Goal: Task Accomplishment & Management: Manage account settings

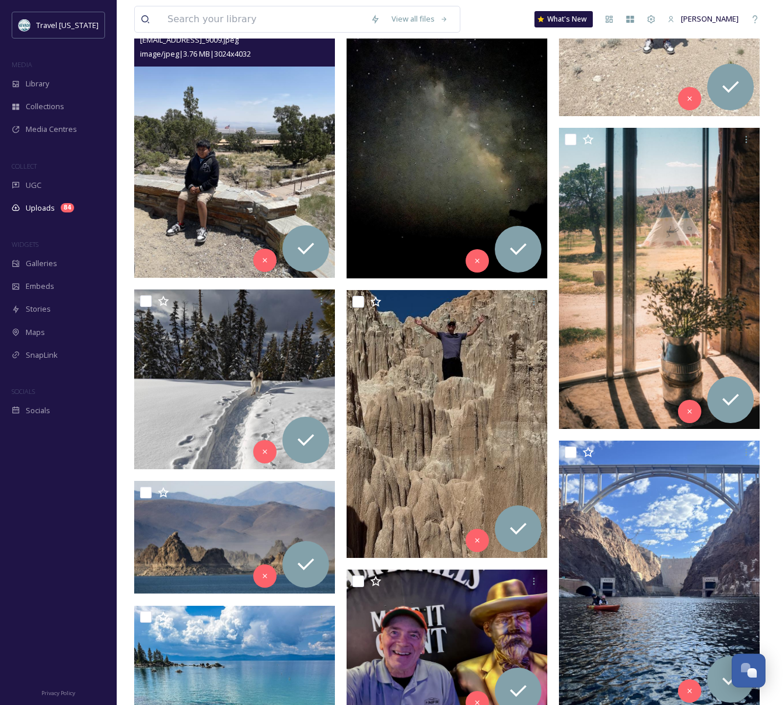
scroll to position [187, 0]
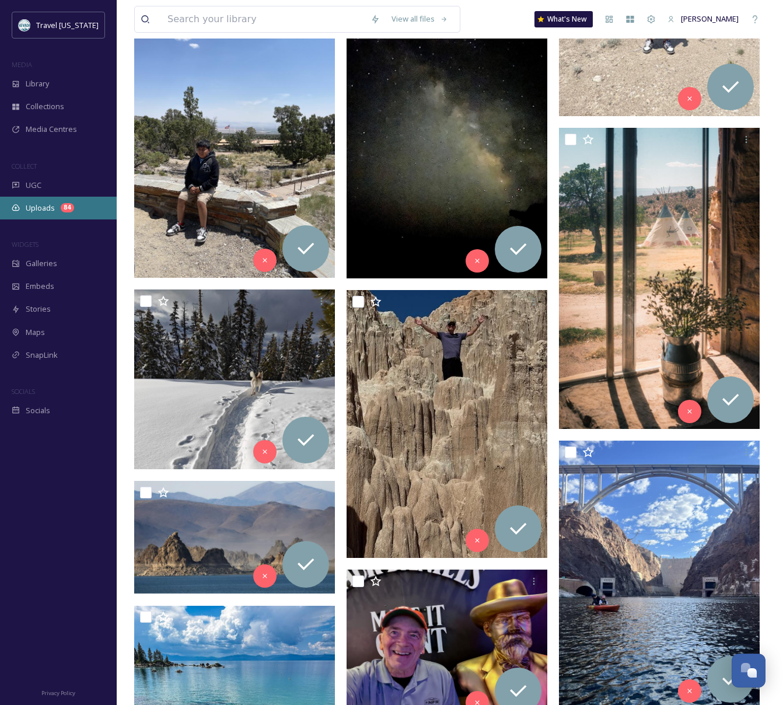
click at [55, 203] on div "Uploads 84" at bounding box center [58, 208] width 117 height 23
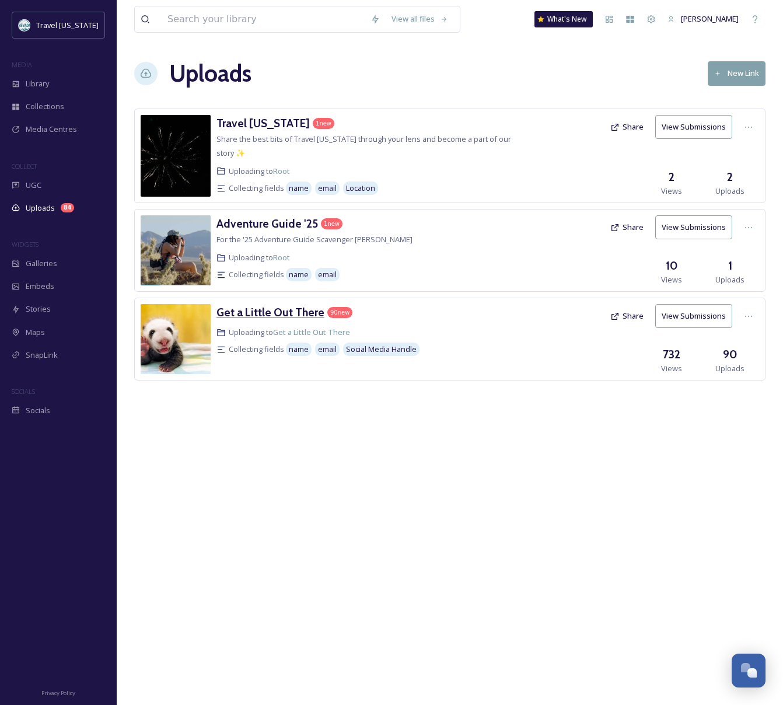
click at [267, 305] on h3 "Get a Little Out There" at bounding box center [271, 312] width 108 height 14
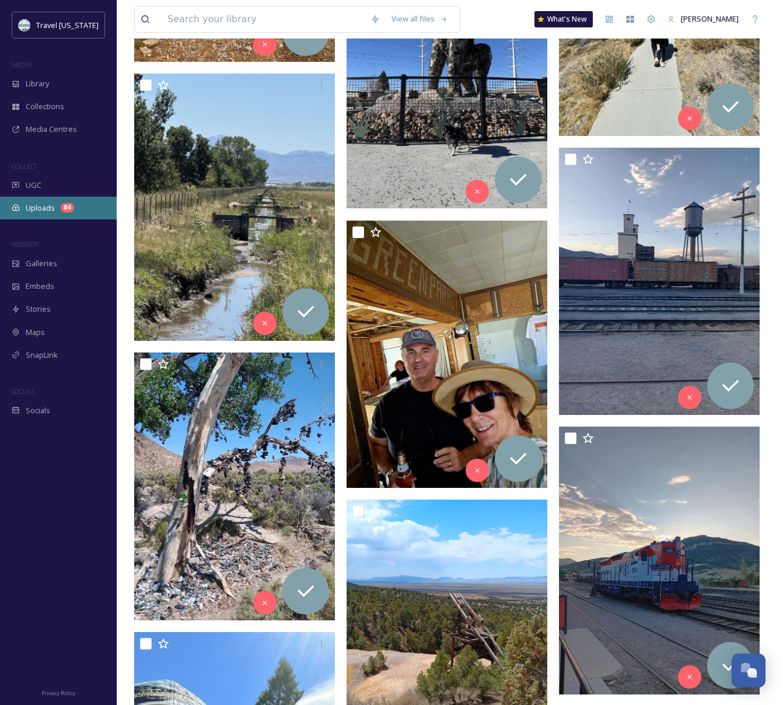
scroll to position [3966, 0]
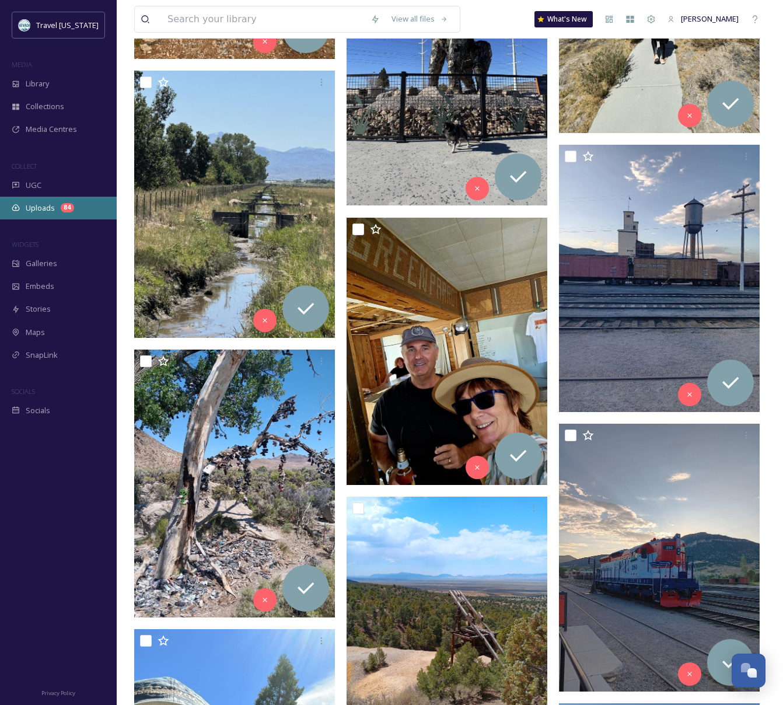
click at [44, 208] on span "Uploads" at bounding box center [40, 208] width 29 height 11
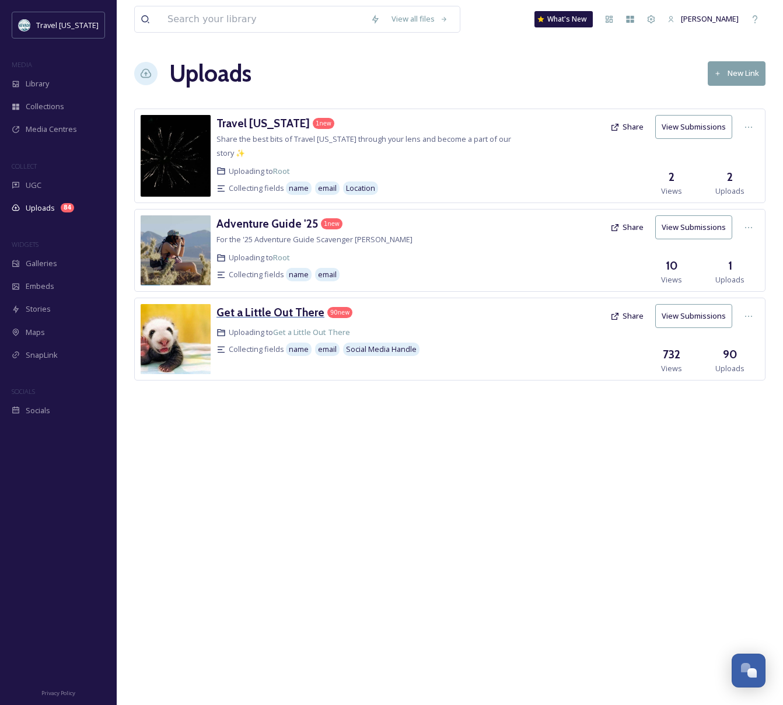
click at [288, 305] on h3 "Get a Little Out There" at bounding box center [271, 312] width 108 height 14
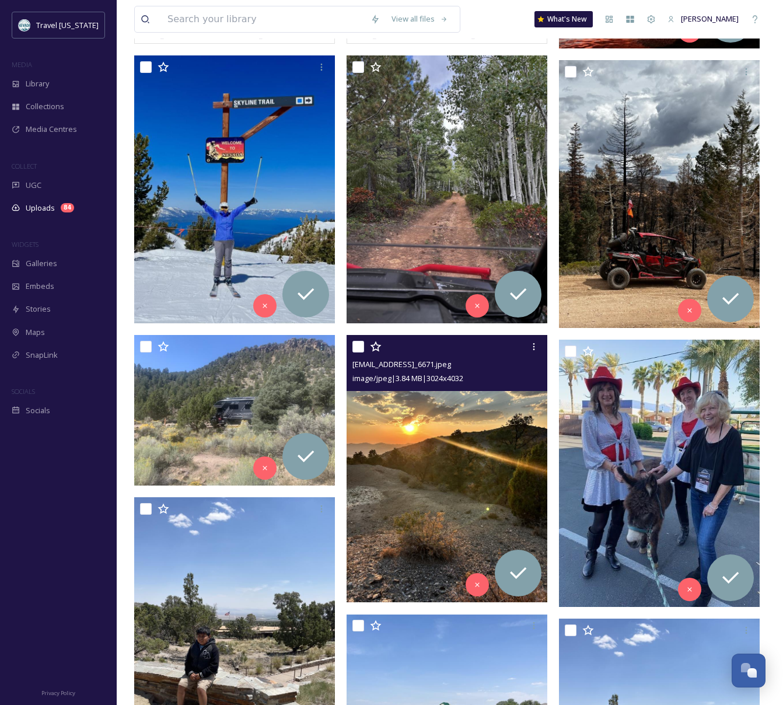
scroll to position [811, 0]
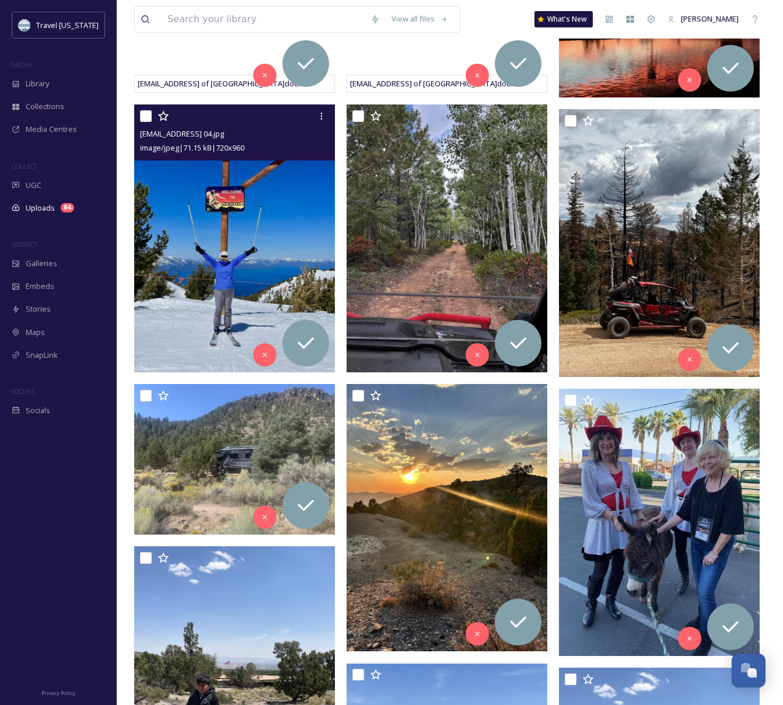
click at [219, 237] on img at bounding box center [234, 238] width 201 height 268
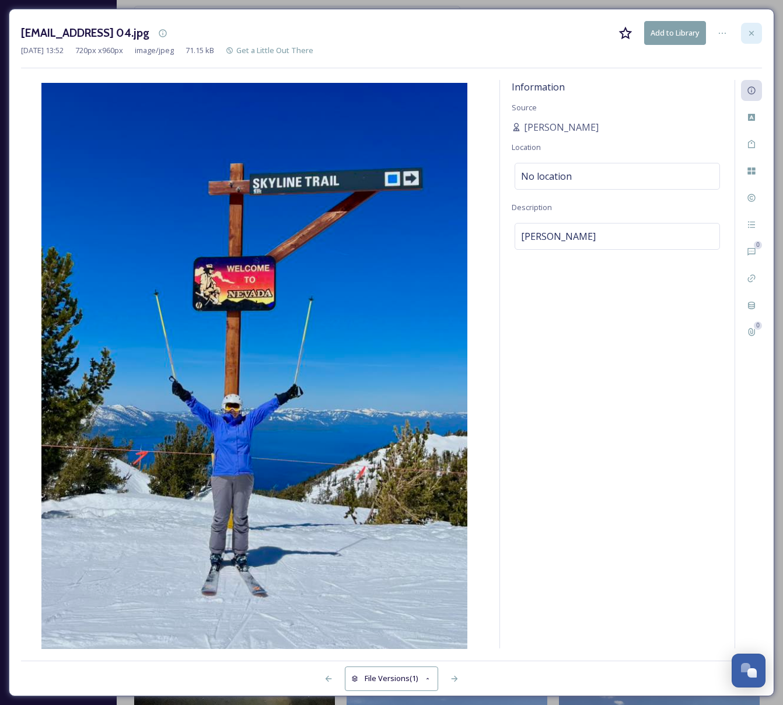
click at [751, 31] on icon at bounding box center [751, 33] width 9 height 9
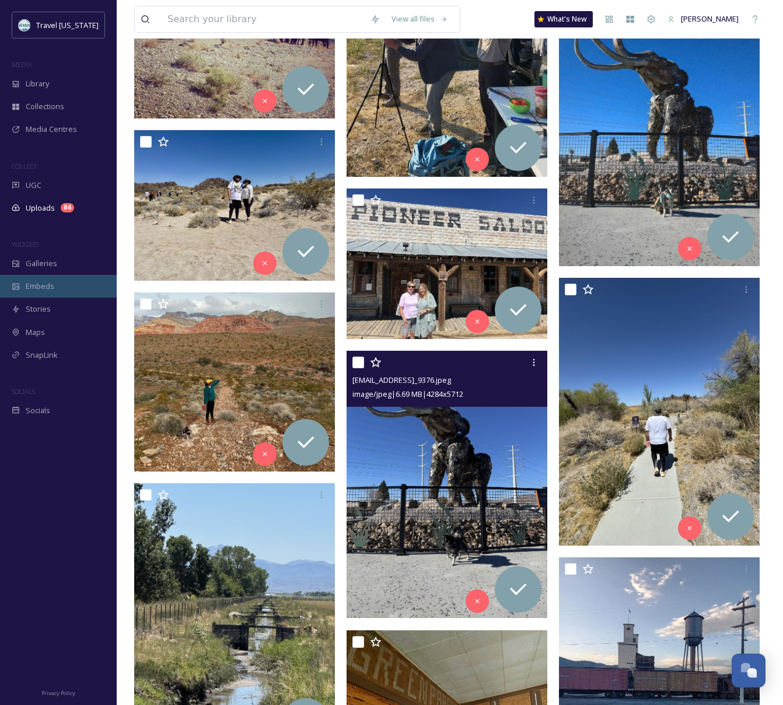
scroll to position [3556, 0]
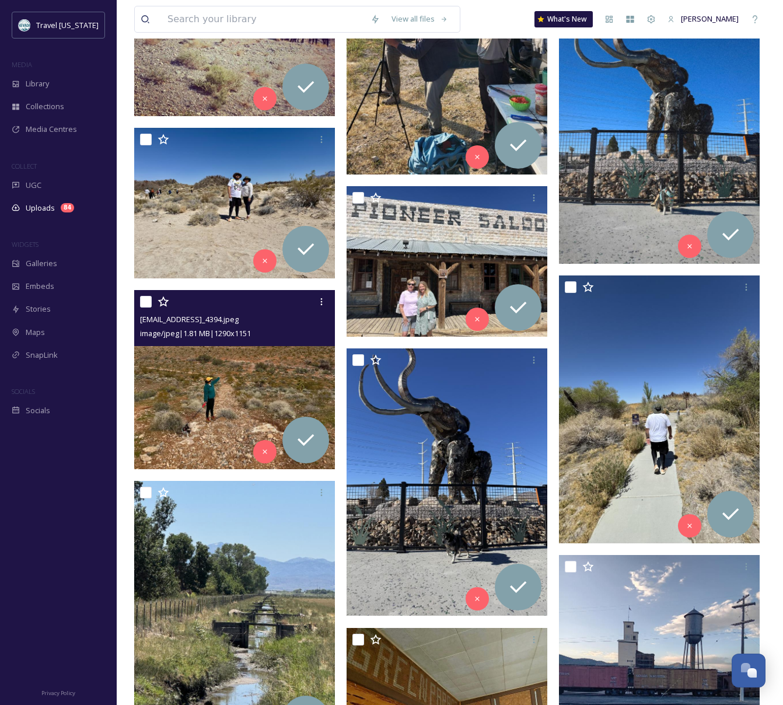
click at [168, 356] on img at bounding box center [234, 379] width 201 height 179
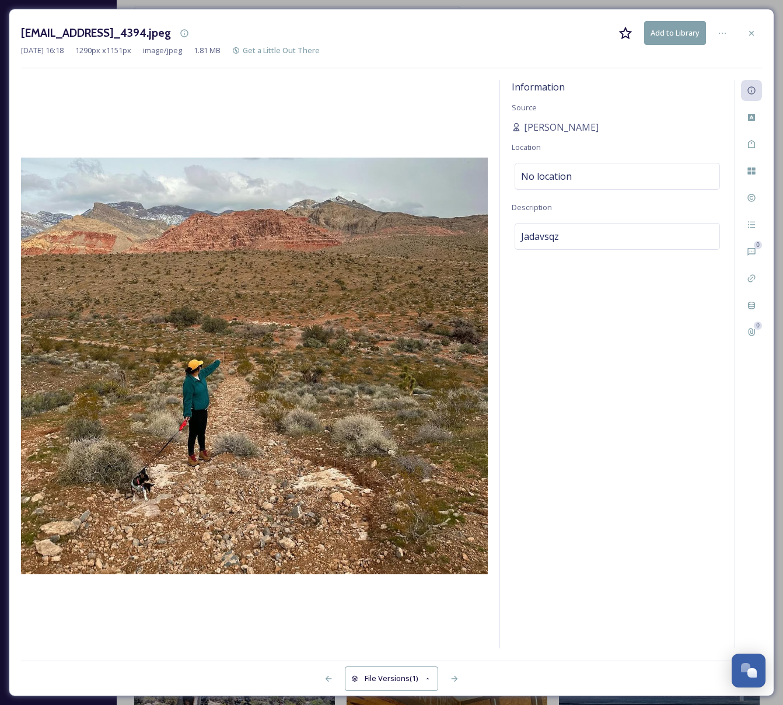
drag, startPoint x: 752, startPoint y: 37, endPoint x: 723, endPoint y: 90, distance: 60.9
click at [752, 37] on div at bounding box center [751, 33] width 21 height 21
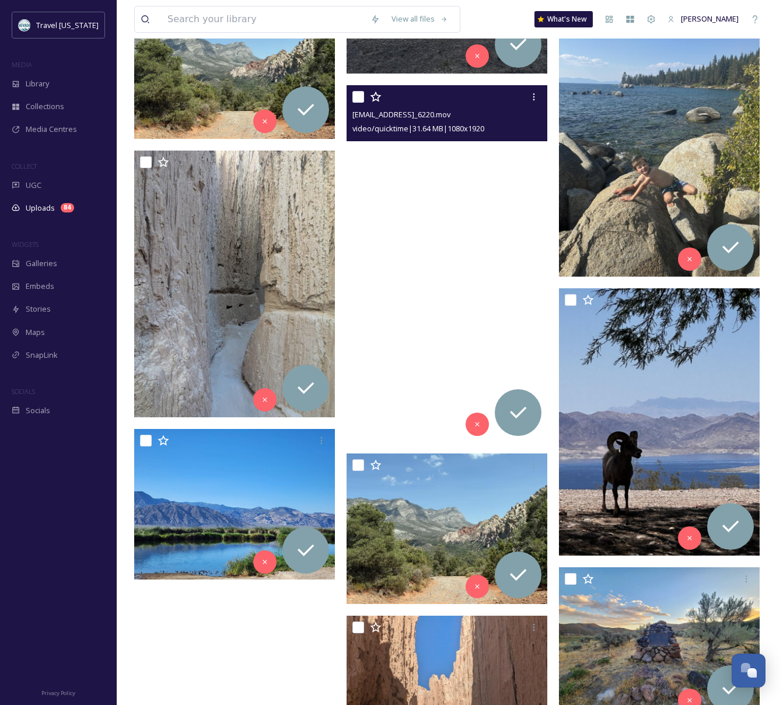
scroll to position [6701, 0]
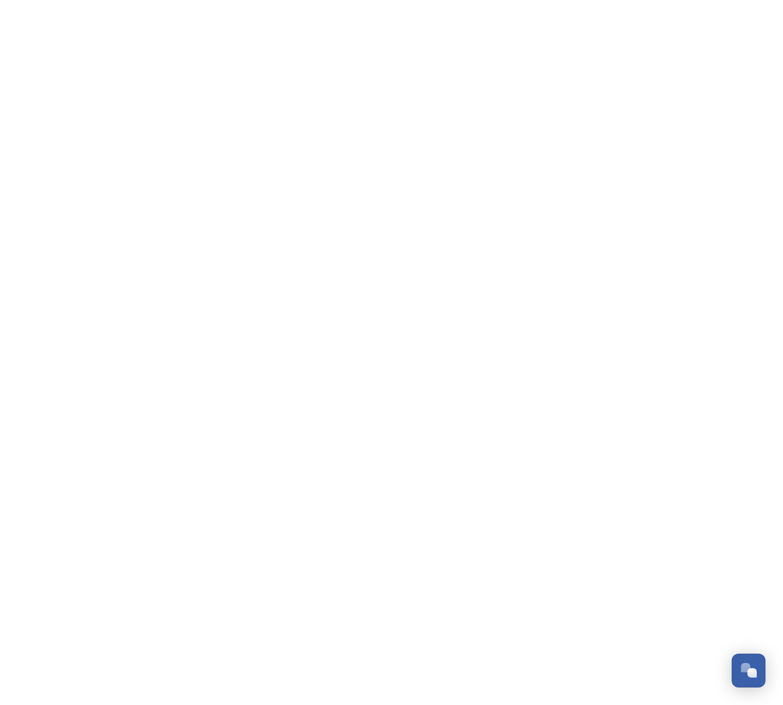
scroll to position [187, 0]
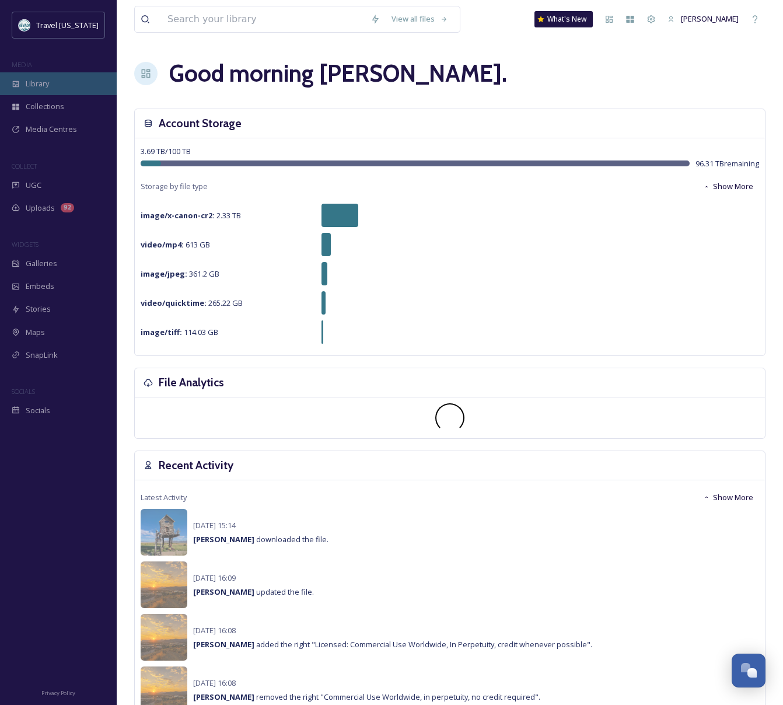
click at [43, 89] on div "Library" at bounding box center [58, 83] width 117 height 23
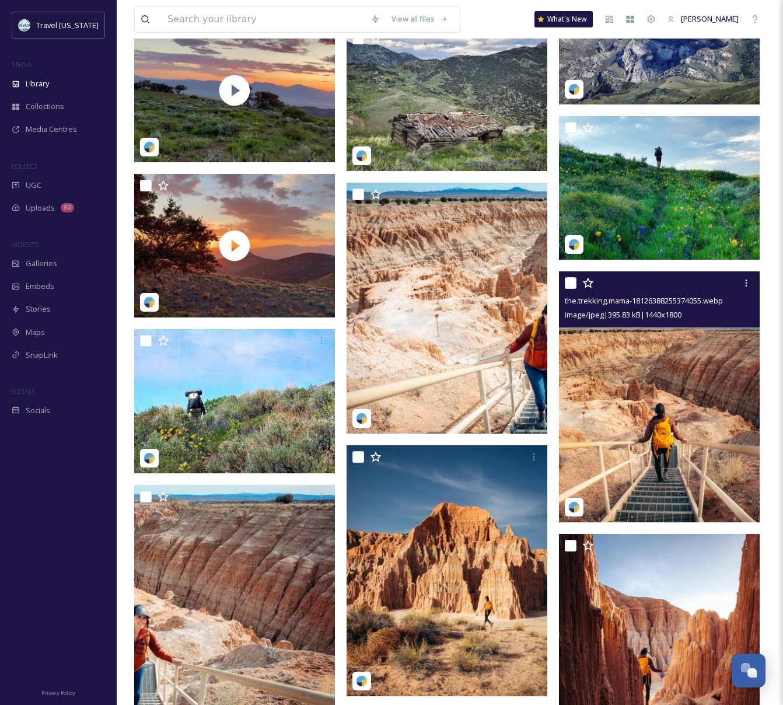
scroll to position [5188, 0]
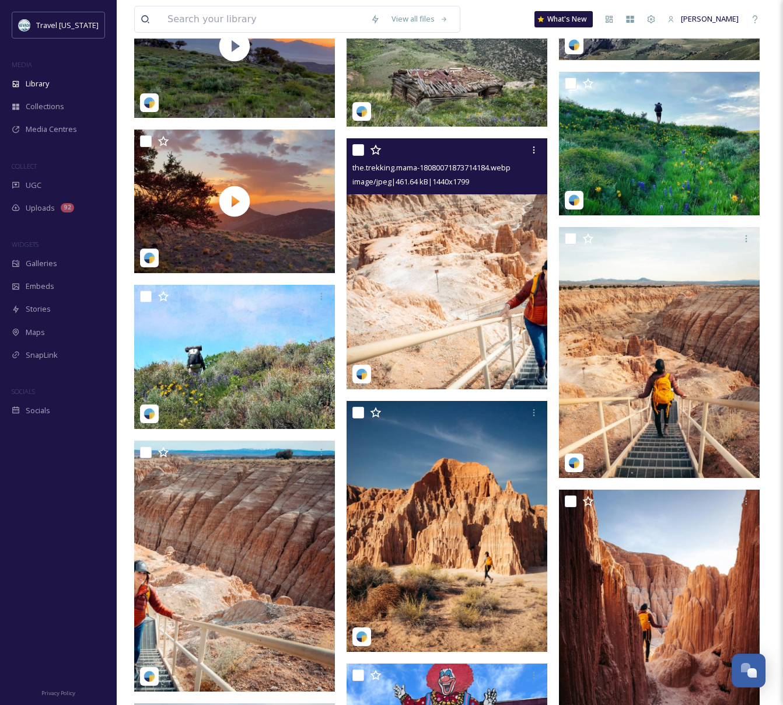
click at [425, 241] on img at bounding box center [447, 263] width 201 height 251
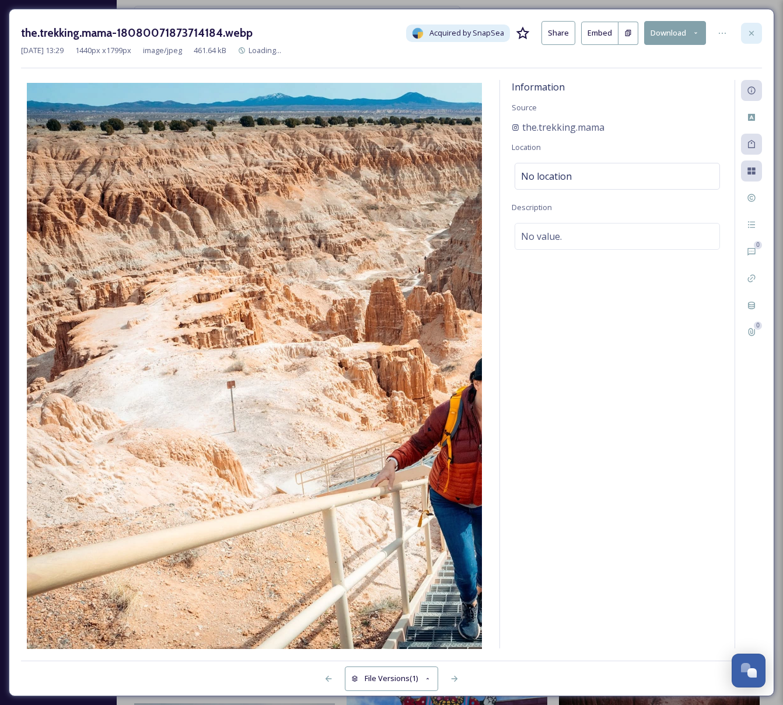
click at [748, 35] on icon at bounding box center [751, 33] width 9 height 9
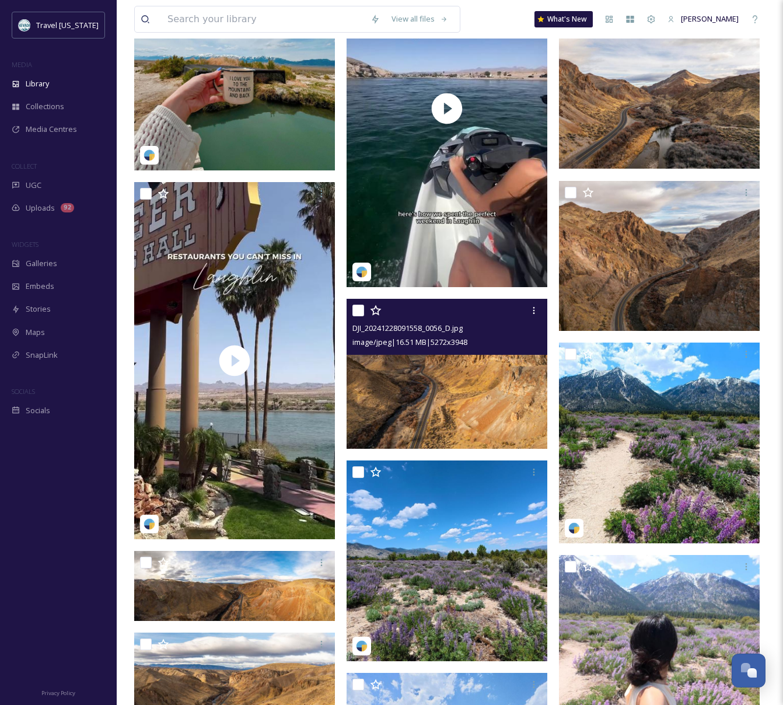
scroll to position [7000, 0]
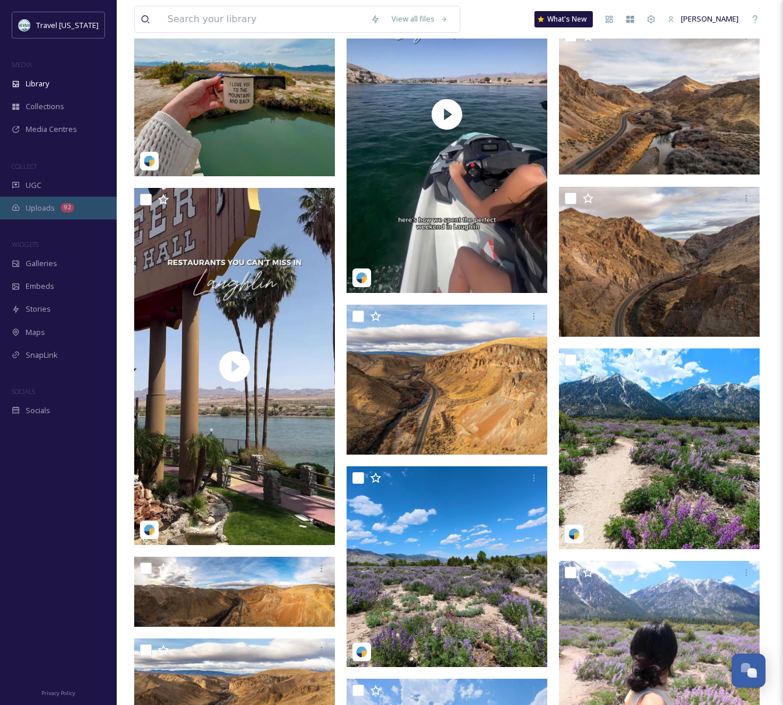
click at [43, 210] on span "Uploads" at bounding box center [40, 208] width 29 height 11
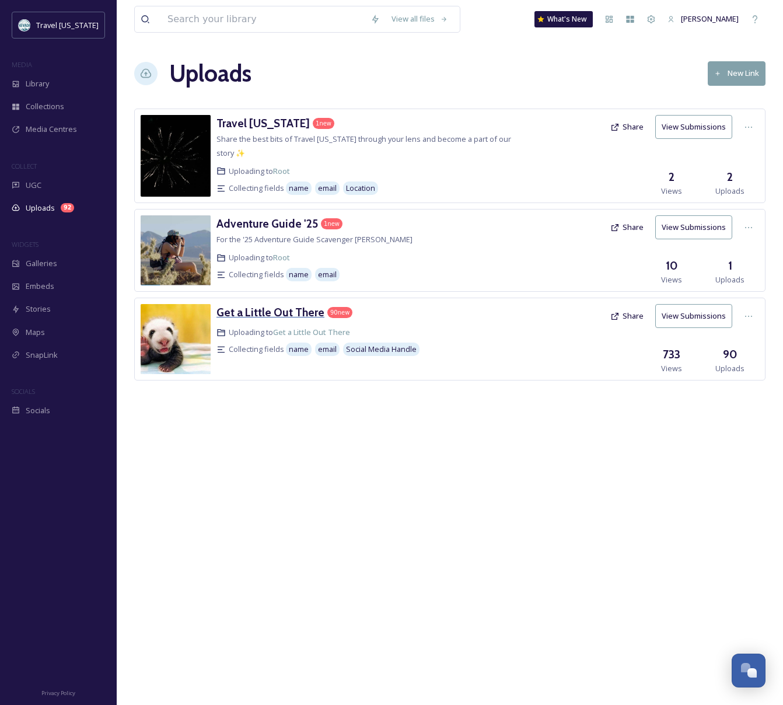
click at [306, 305] on h3 "Get a Little Out There" at bounding box center [271, 312] width 108 height 14
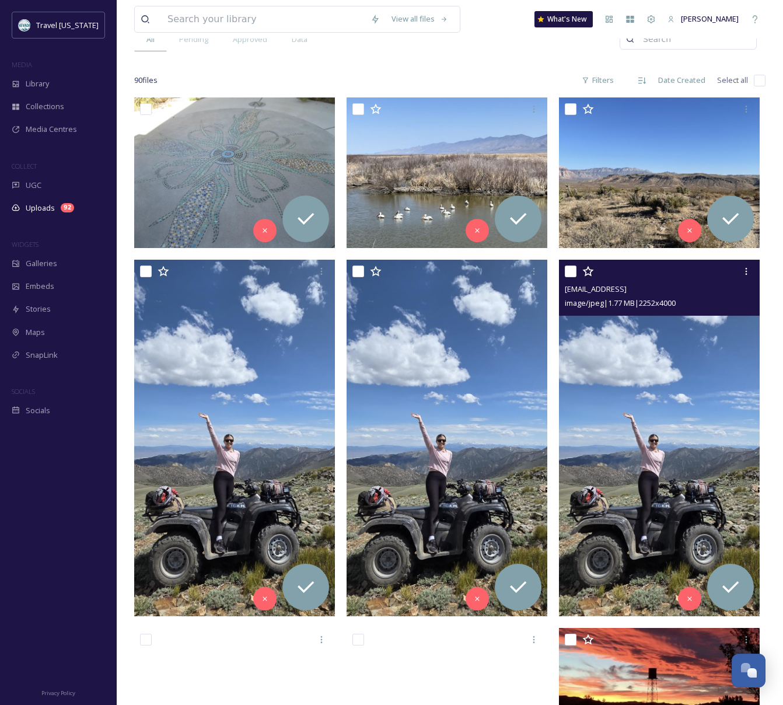
scroll to position [306, 0]
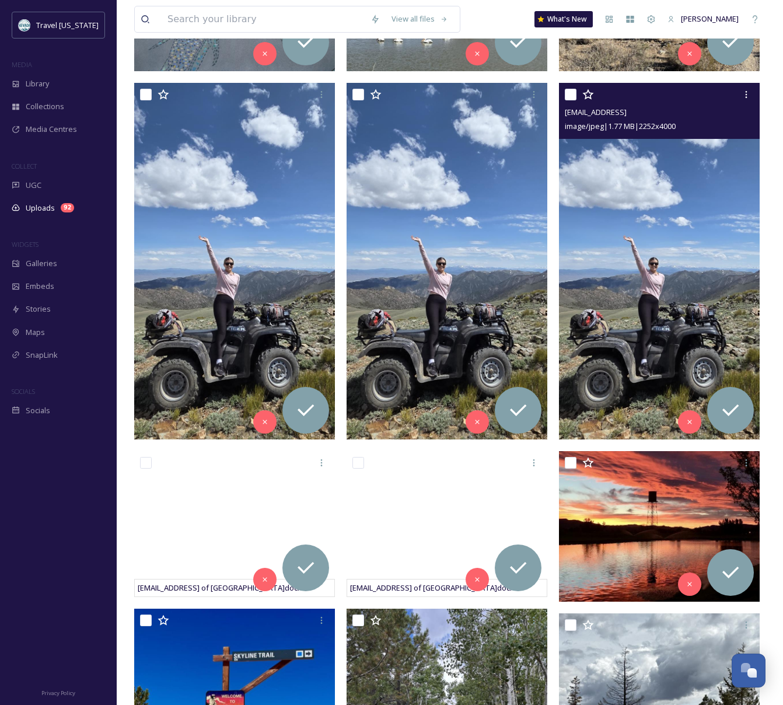
click at [615, 205] on img at bounding box center [659, 261] width 201 height 357
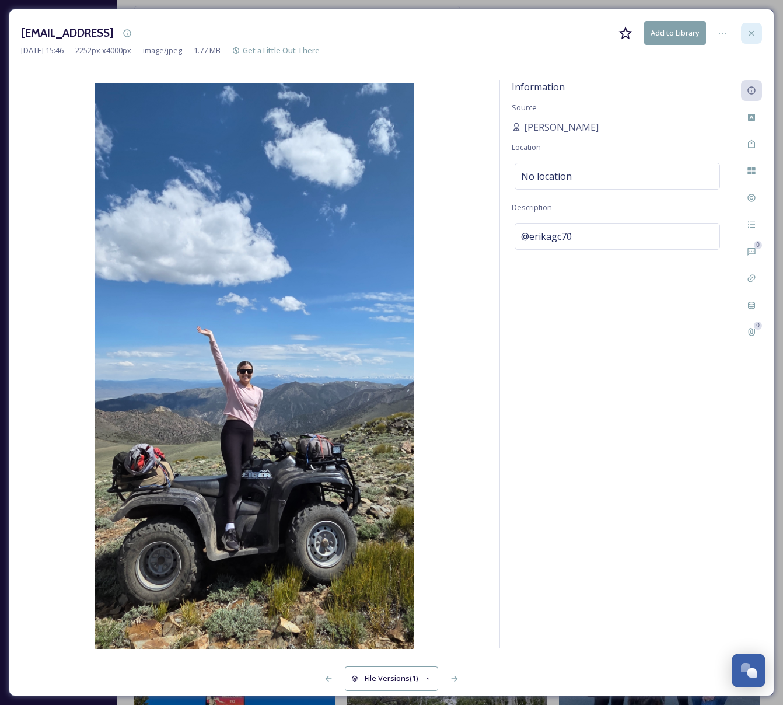
click at [751, 31] on icon at bounding box center [751, 33] width 9 height 9
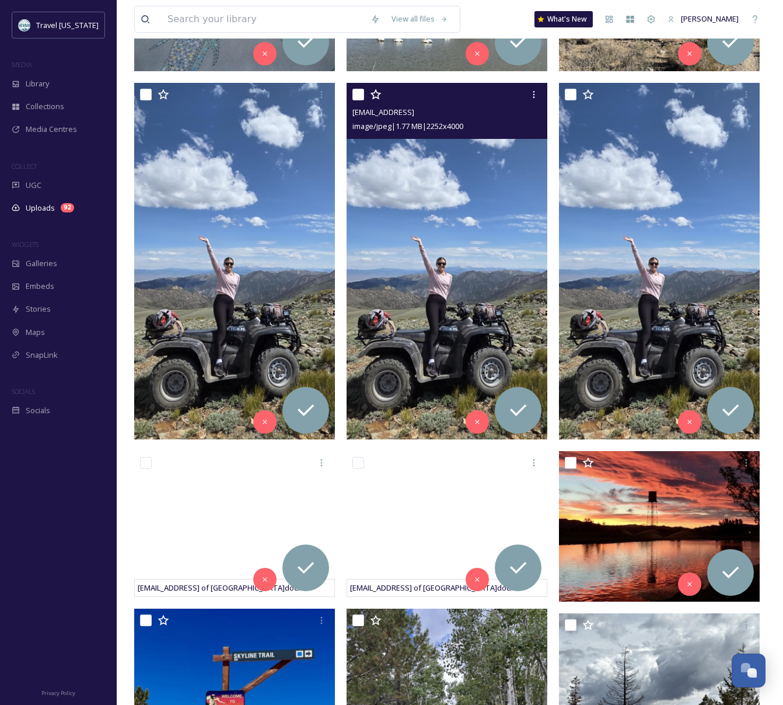
click at [432, 305] on img at bounding box center [447, 261] width 201 height 357
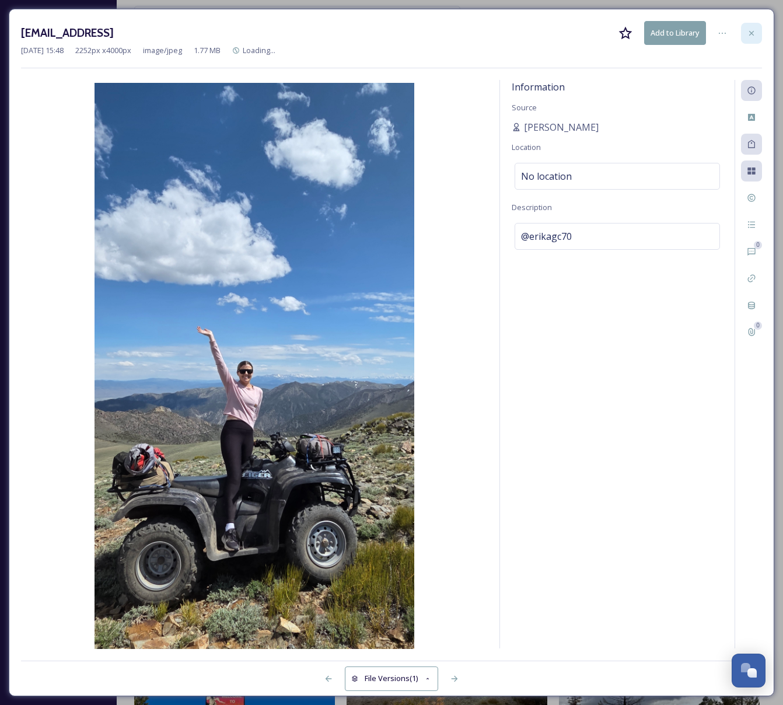
click at [758, 33] on div at bounding box center [751, 33] width 21 height 21
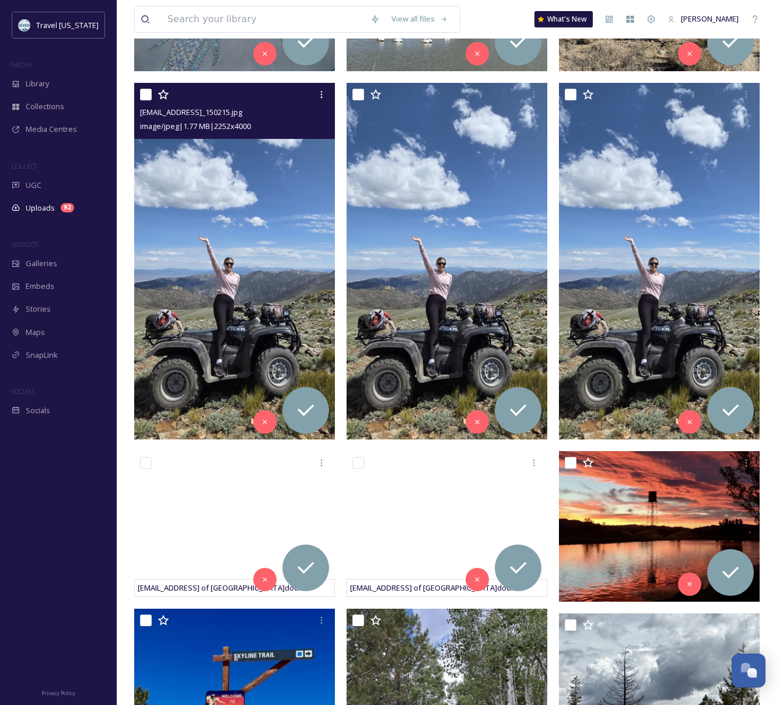
click at [264, 259] on img at bounding box center [234, 261] width 201 height 357
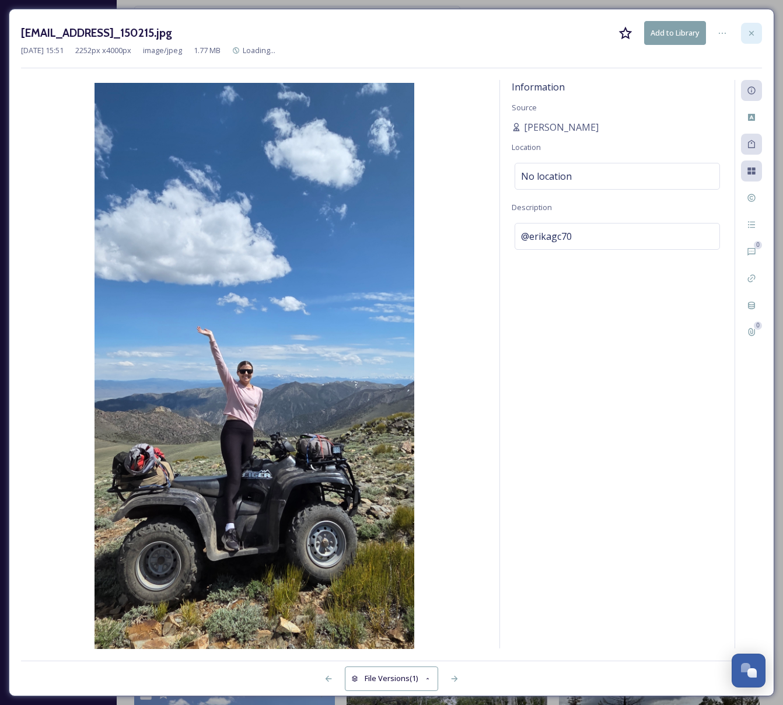
click at [761, 30] on div at bounding box center [751, 33] width 21 height 21
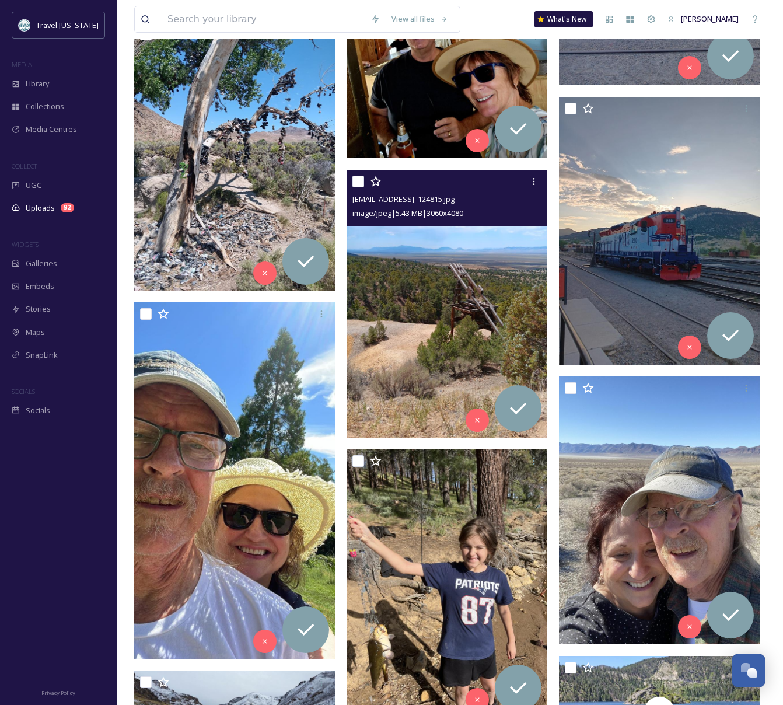
scroll to position [4290, 0]
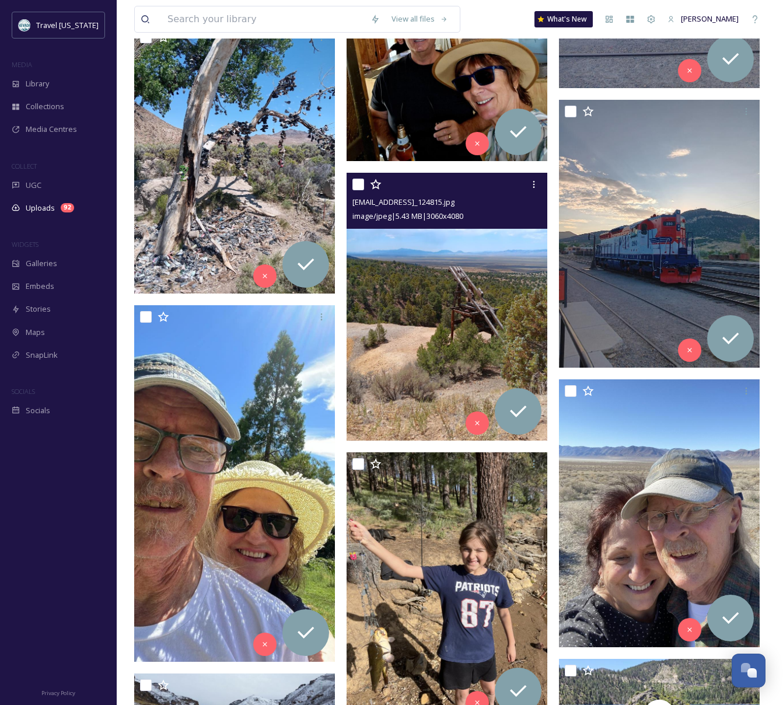
click at [475, 328] on img at bounding box center [447, 307] width 201 height 268
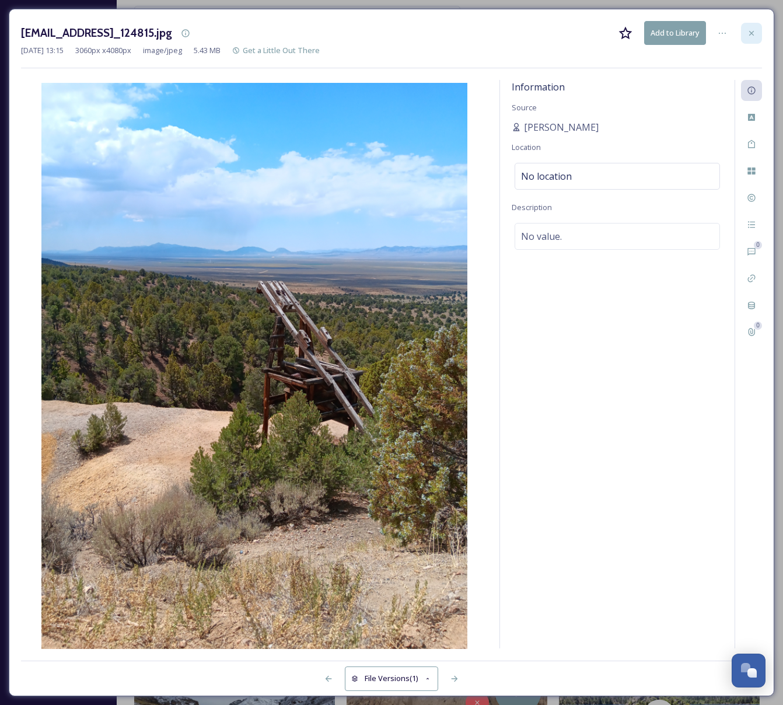
click at [749, 33] on icon at bounding box center [751, 33] width 9 height 9
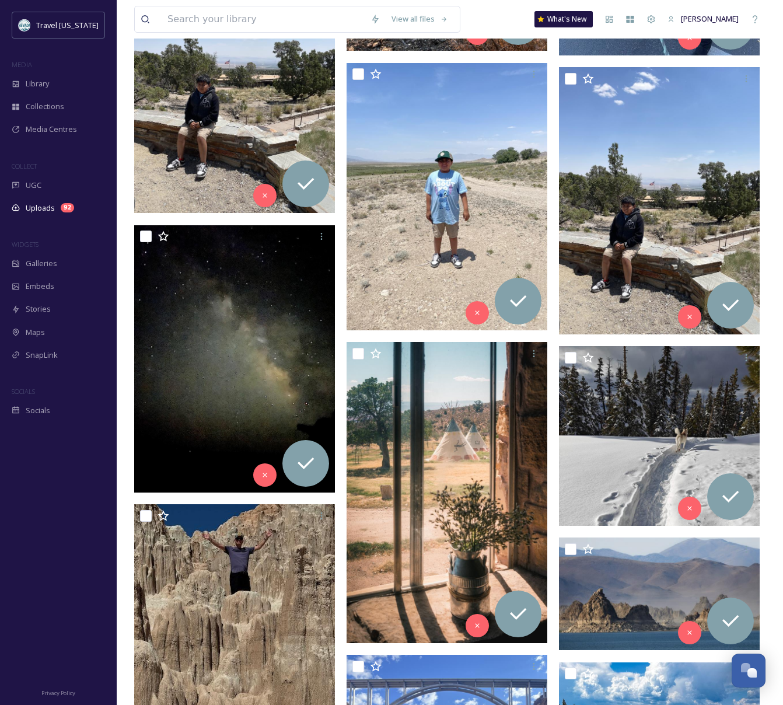
scroll to position [1410, 0]
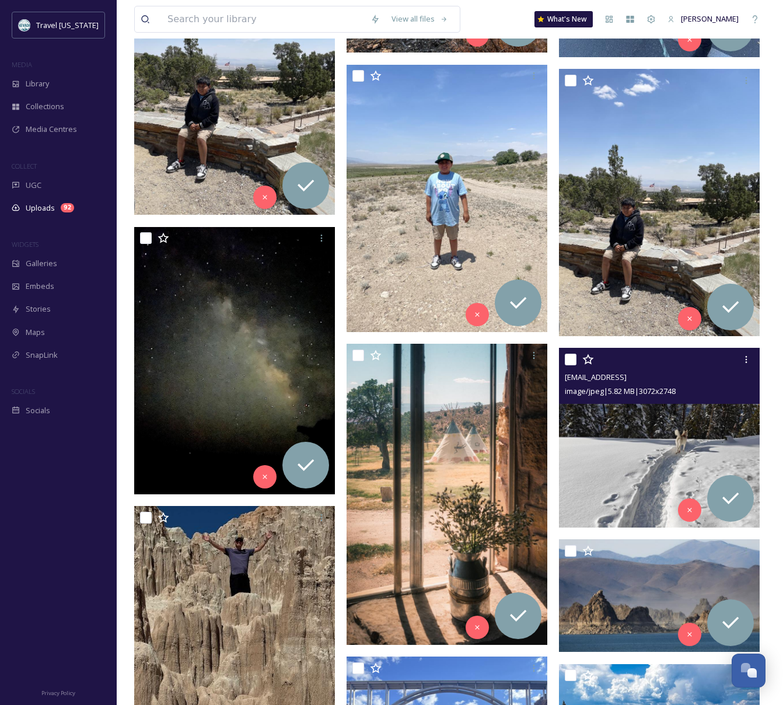
click at [634, 435] on img at bounding box center [659, 438] width 201 height 180
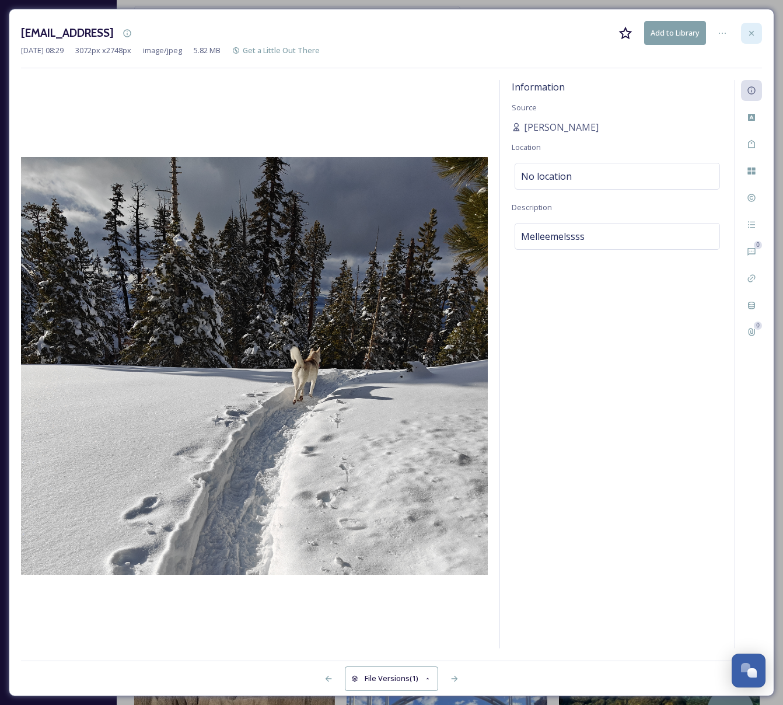
click at [750, 30] on icon at bounding box center [751, 33] width 9 height 9
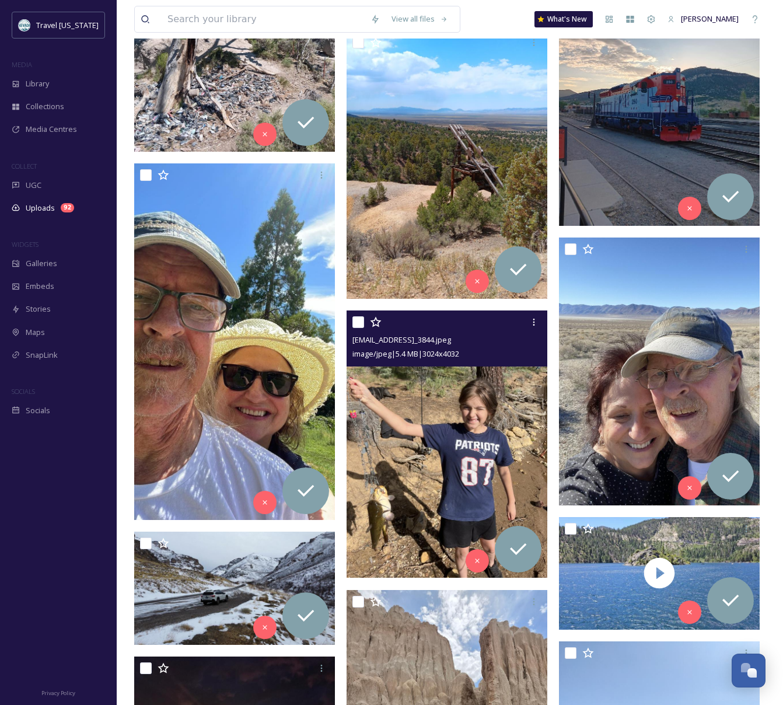
scroll to position [4432, 0]
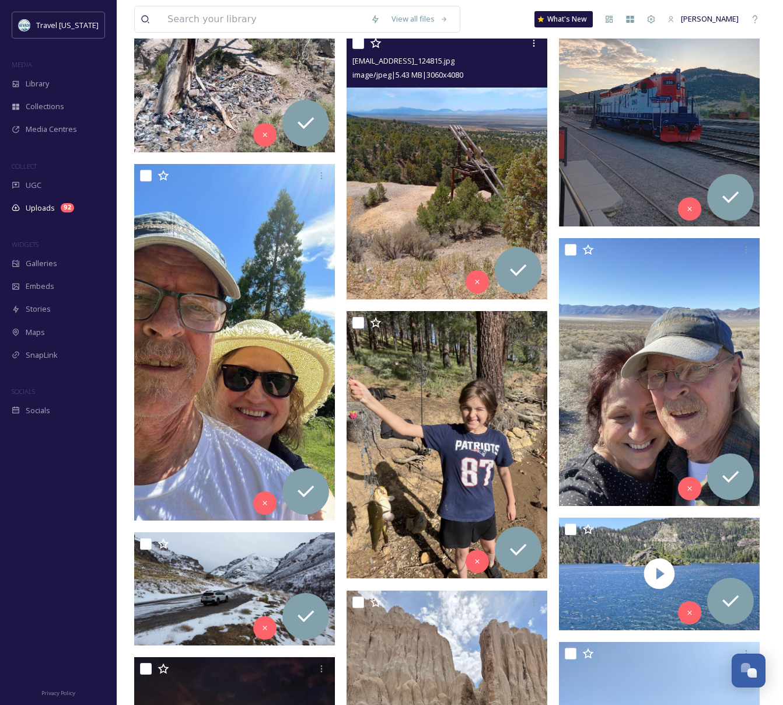
click at [410, 195] on img at bounding box center [447, 166] width 201 height 268
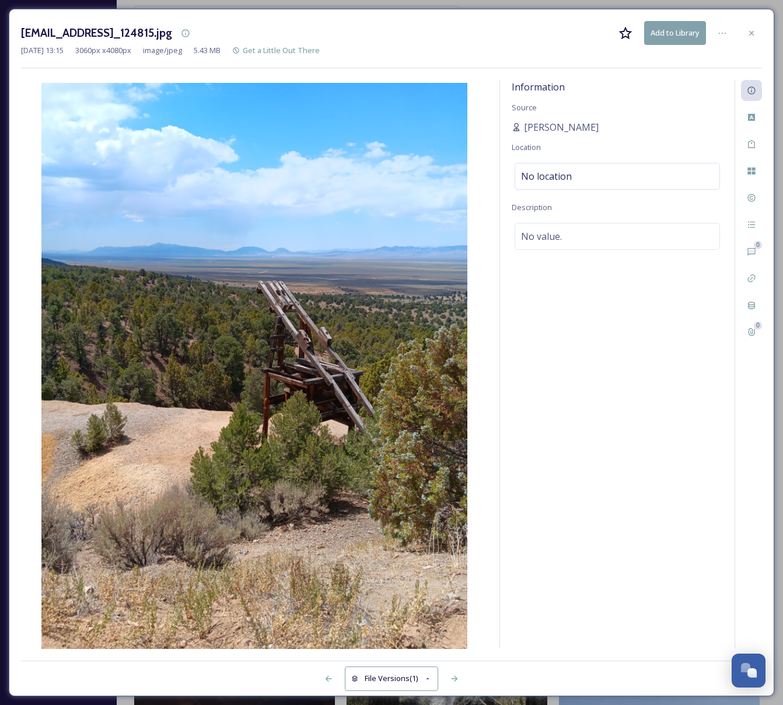
click at [751, 29] on icon at bounding box center [751, 33] width 9 height 9
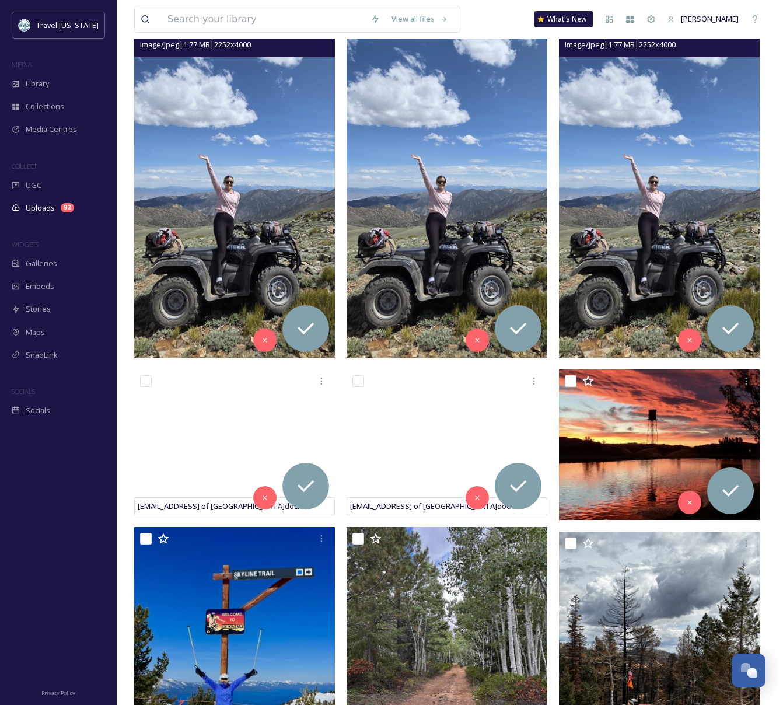
scroll to position [371, 0]
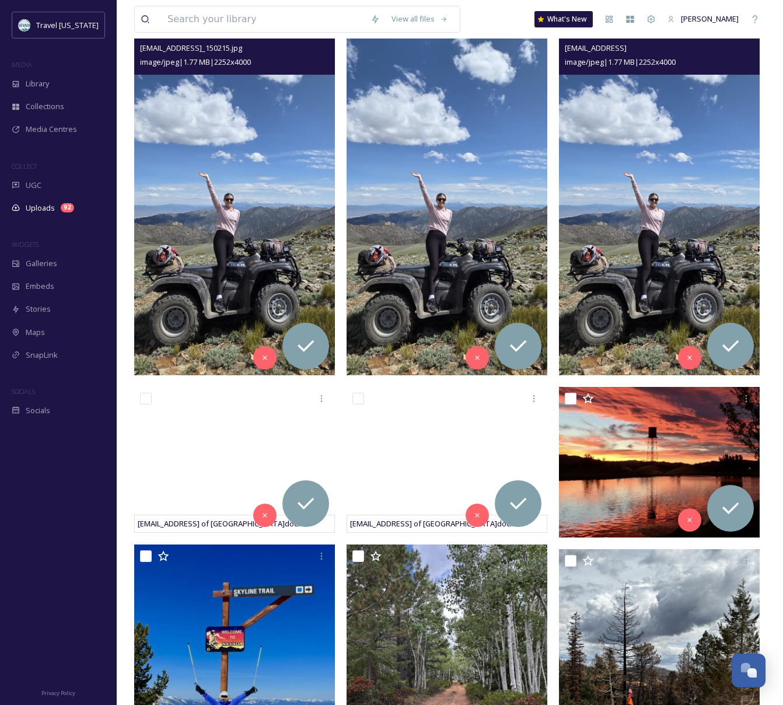
click at [643, 229] on img at bounding box center [659, 197] width 201 height 357
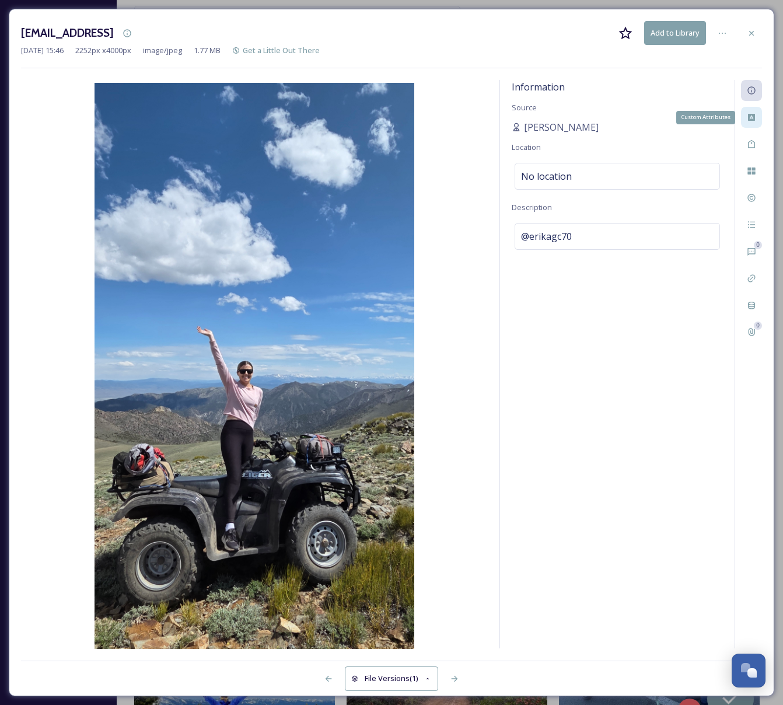
click at [759, 120] on div "Custom Attributes" at bounding box center [751, 117] width 21 height 21
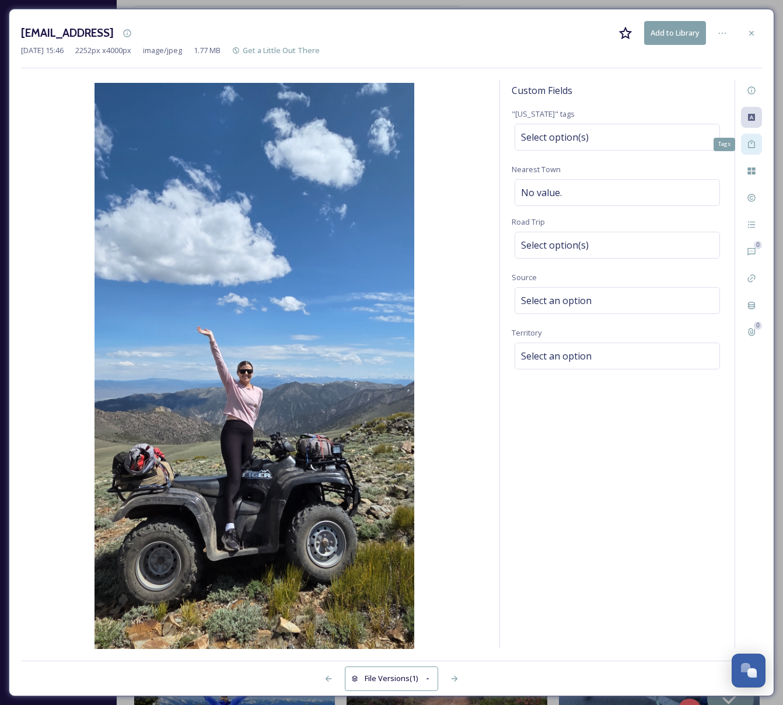
click at [757, 144] on div "Tags" at bounding box center [751, 144] width 21 height 21
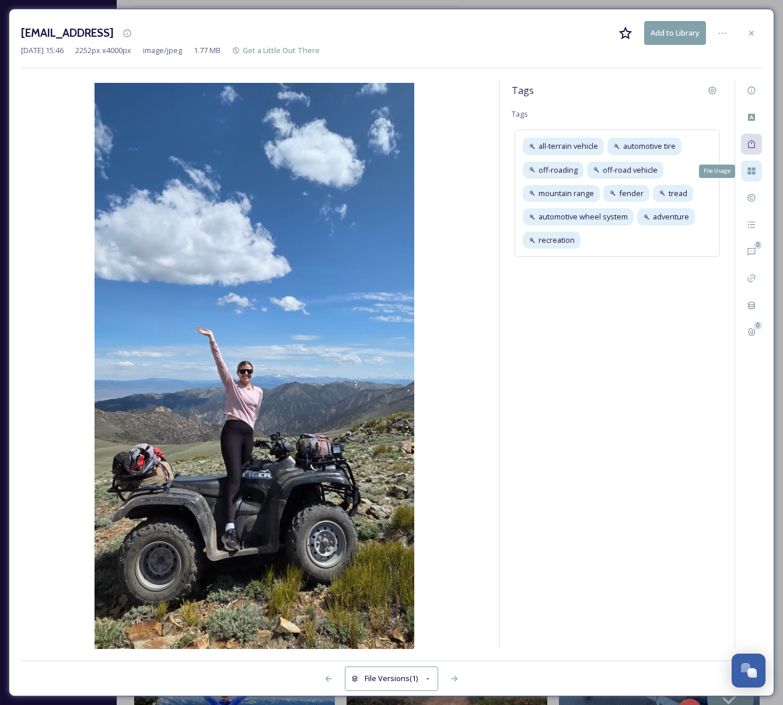
click at [751, 173] on icon at bounding box center [752, 171] width 8 height 7
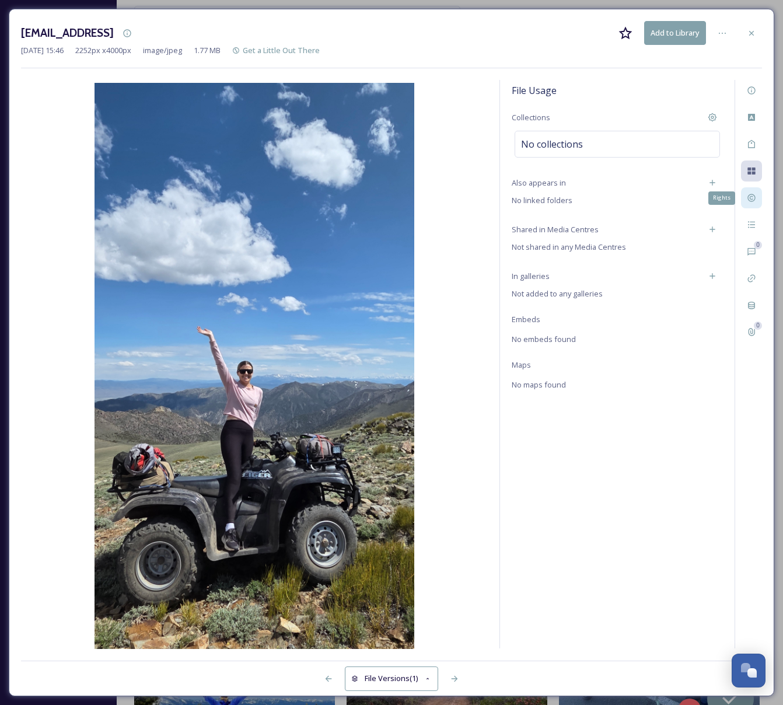
click at [751, 201] on icon at bounding box center [752, 198] width 8 height 8
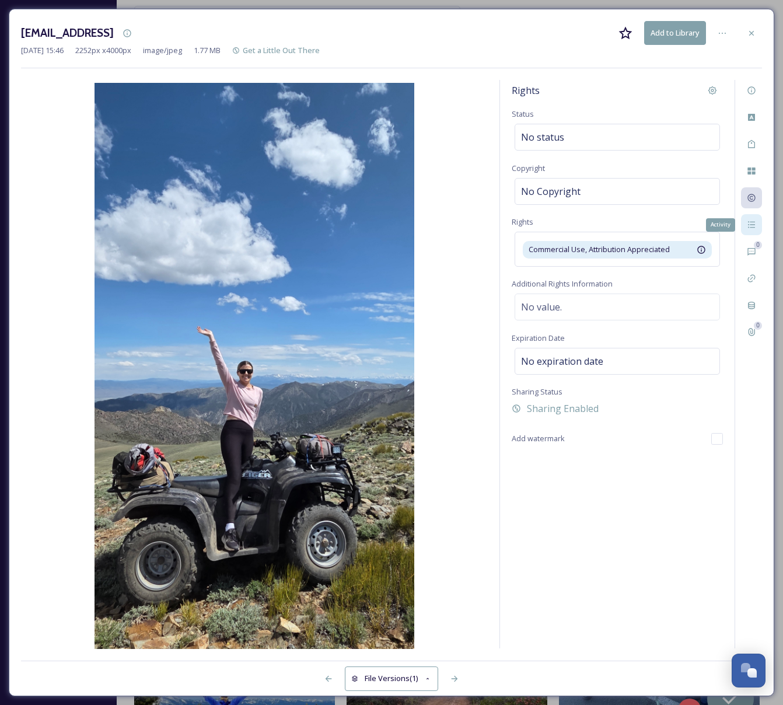
click at [754, 226] on icon at bounding box center [751, 224] width 9 height 9
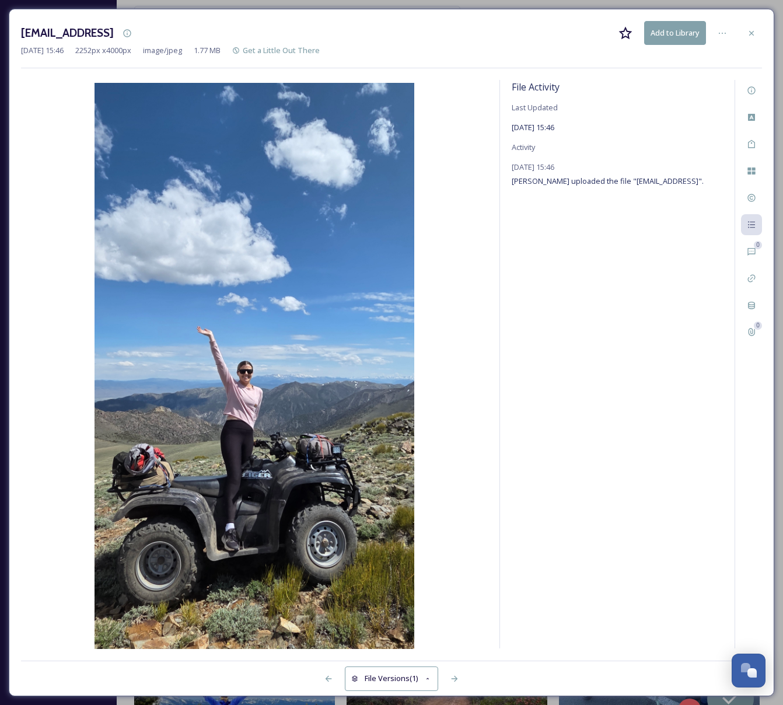
drag, startPoint x: 604, startPoint y: 194, endPoint x: 686, endPoint y: 200, distance: 82.5
click at [686, 188] on div "September 17, 2025 15:46 Erika Loescher uploaded the file "ext_1758149173.34635…" at bounding box center [608, 174] width 192 height 28
click at [758, 33] on div at bounding box center [751, 33] width 21 height 21
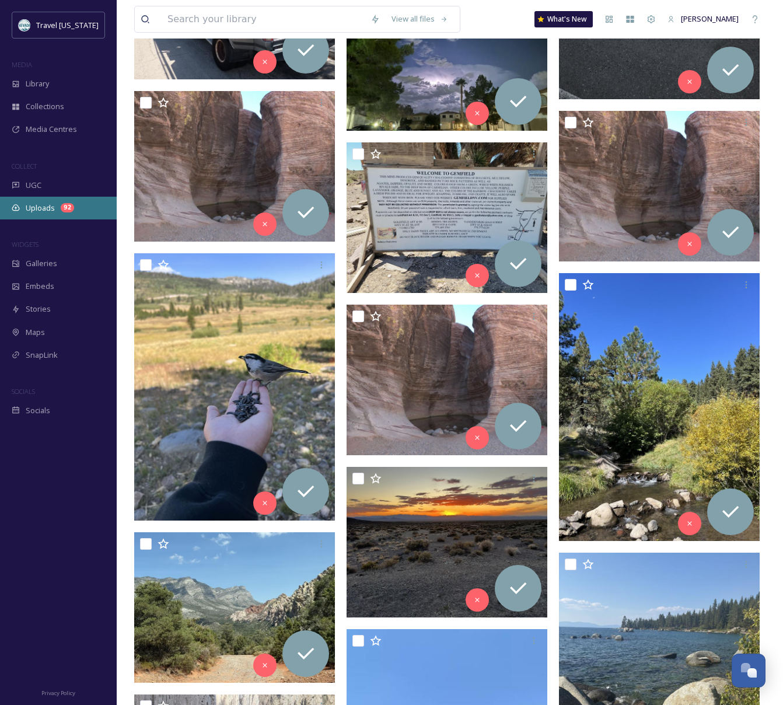
scroll to position [6116, 0]
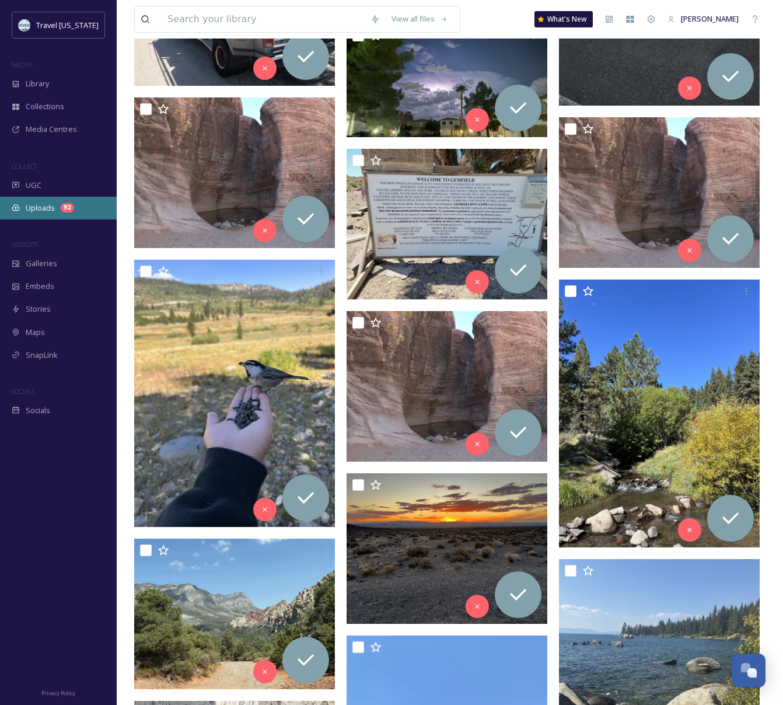
click at [57, 205] on div "Uploads 92" at bounding box center [58, 208] width 117 height 23
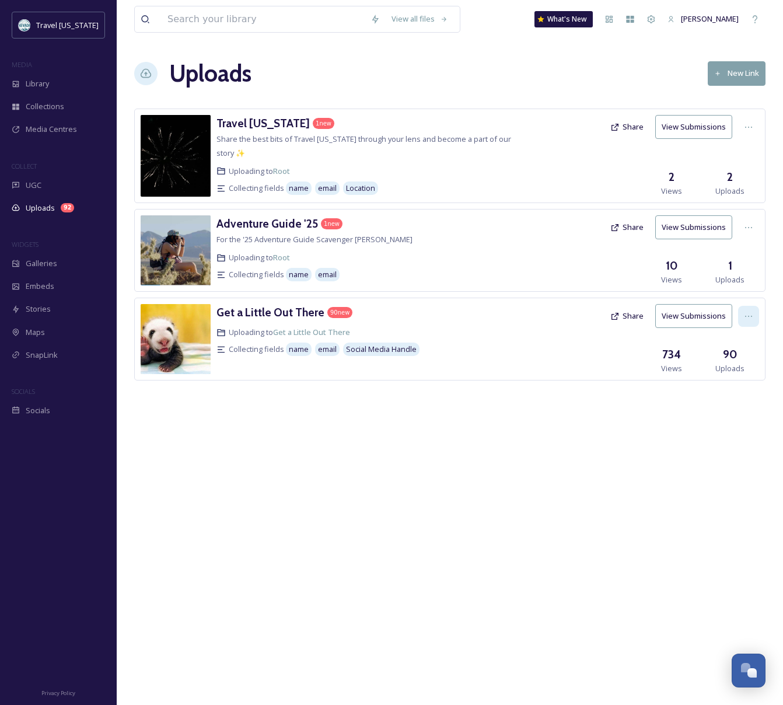
click at [752, 311] on div at bounding box center [748, 316] width 21 height 21
click at [261, 344] on span "Collecting fields" at bounding box center [256, 349] width 55 height 11
click at [750, 312] on icon at bounding box center [748, 316] width 9 height 9
click at [728, 359] on span "Edit" at bounding box center [726, 364] width 13 height 11
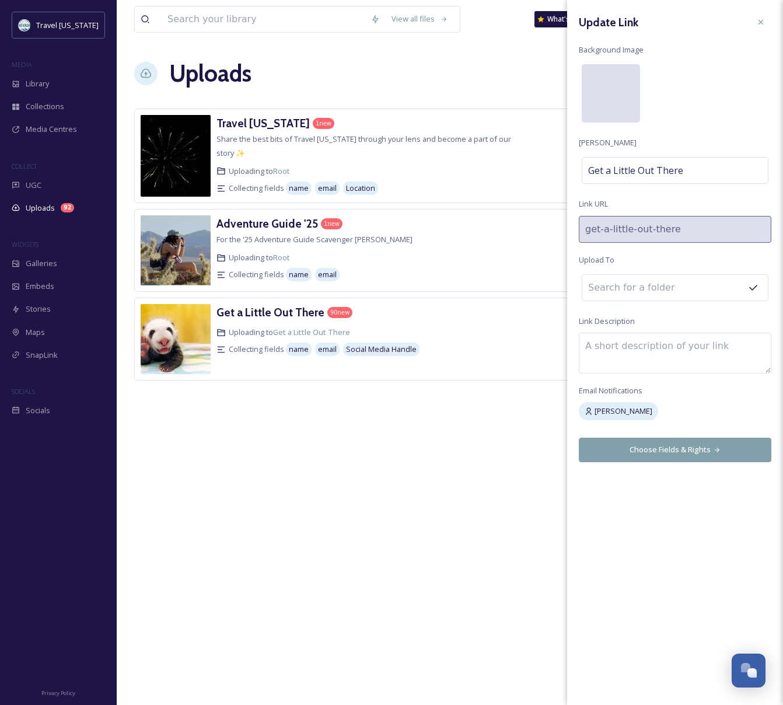
click at [613, 97] on div at bounding box center [611, 93] width 58 height 58
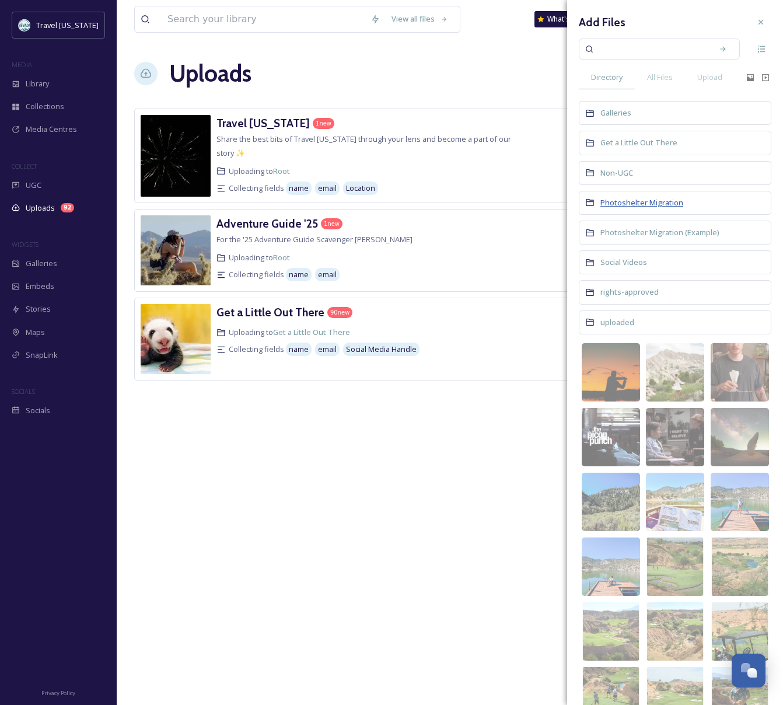
click at [646, 204] on span "Photoshelter Migration" at bounding box center [642, 202] width 83 height 11
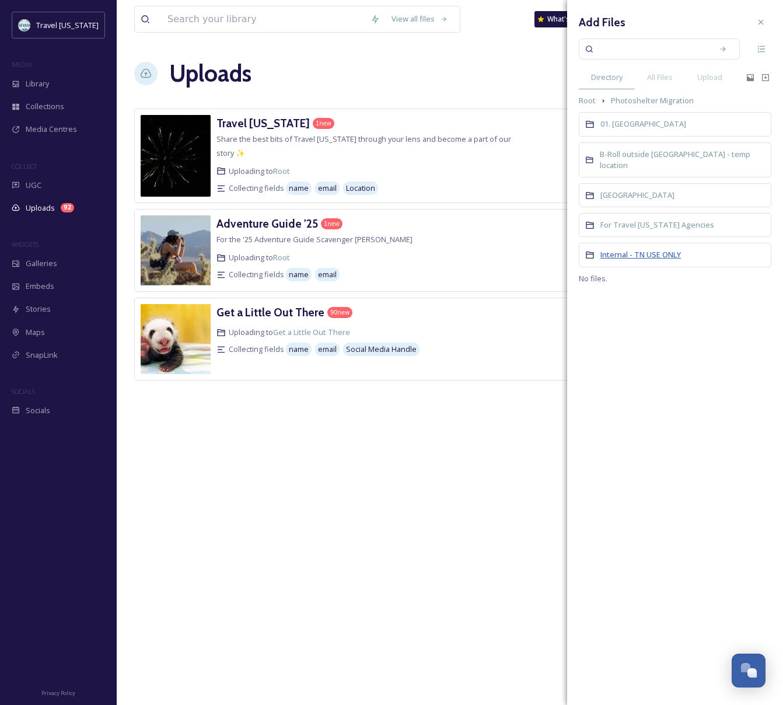
click at [644, 249] on span "Internal - TN USE ONLY" at bounding box center [641, 254] width 81 height 11
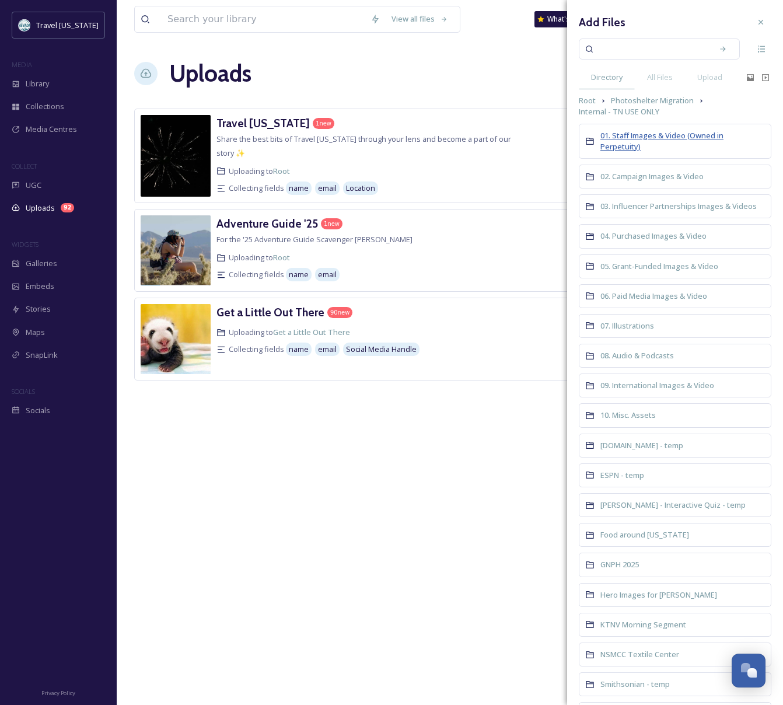
click at [632, 142] on span "01. Staff Images & Video (Owned in Perpetuity)" at bounding box center [662, 141] width 123 height 22
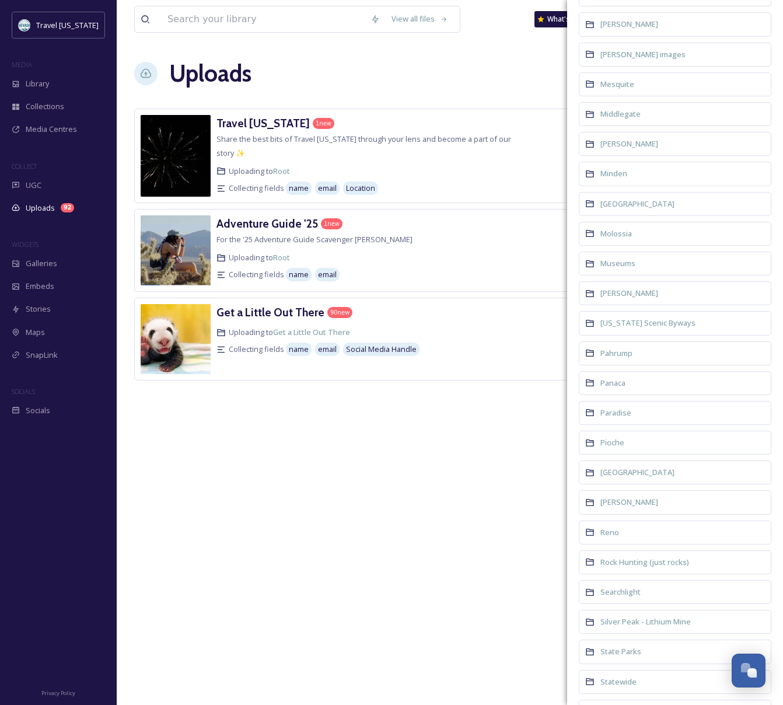
scroll to position [1812, 0]
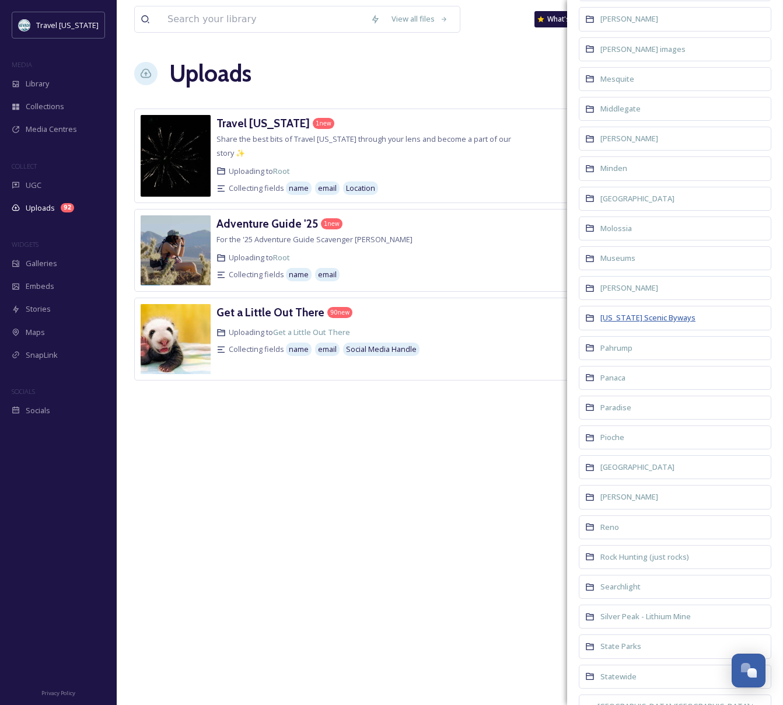
click at [658, 312] on span "Nevada Scenic Byways" at bounding box center [648, 317] width 95 height 11
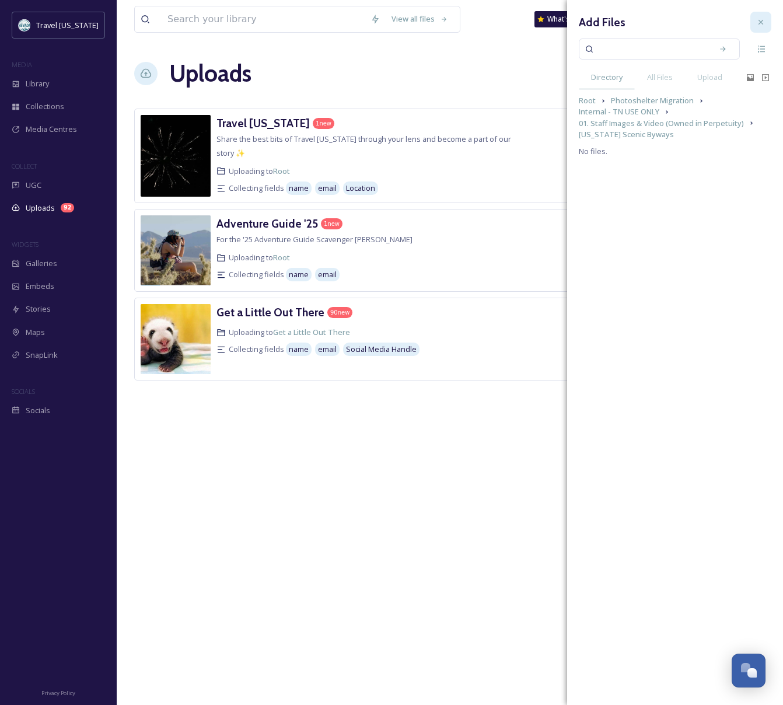
click at [766, 24] on div at bounding box center [761, 22] width 21 height 21
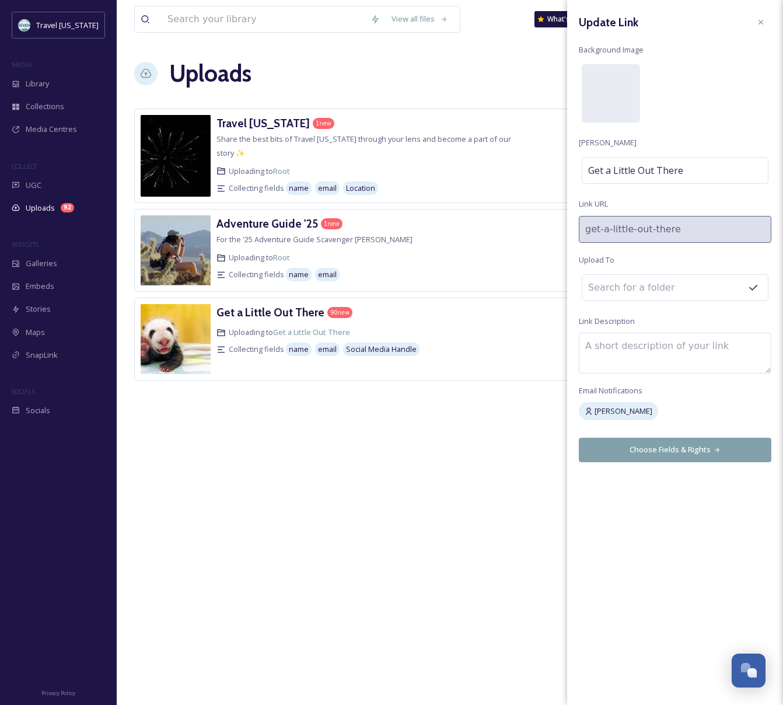
click at [701, 451] on button "Choose Fields & Rights" at bounding box center [675, 450] width 193 height 24
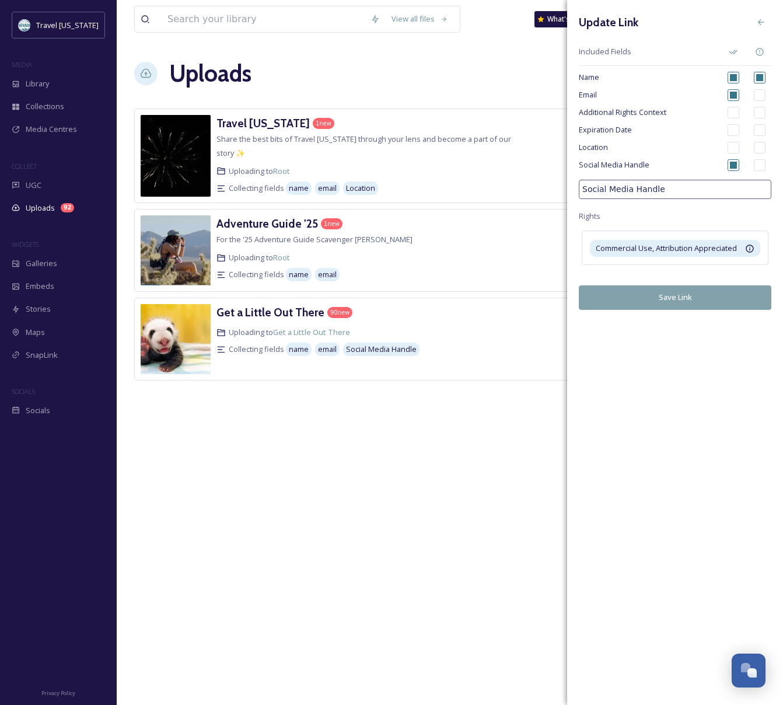
click at [735, 151] on input "checkbox" at bounding box center [734, 148] width 12 height 12
checkbox input "true"
click at [686, 302] on button "Save Link" at bounding box center [675, 297] width 193 height 24
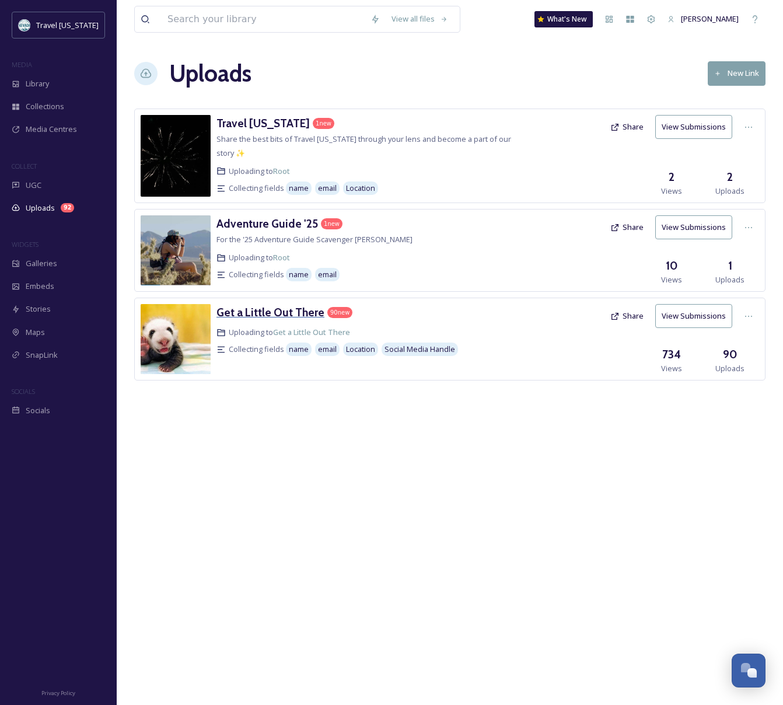
click at [299, 305] on h3 "Get a Little Out There" at bounding box center [271, 312] width 108 height 14
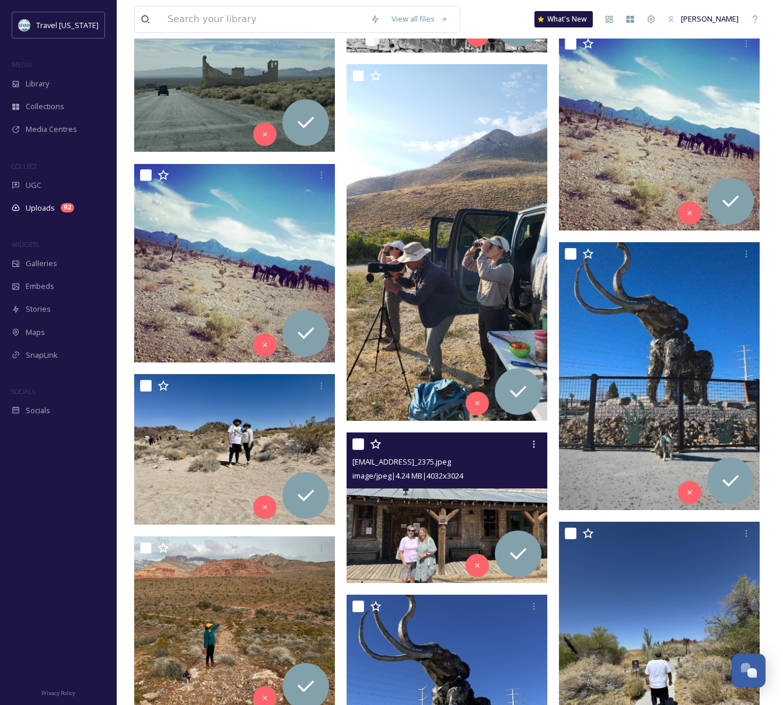
scroll to position [3281, 0]
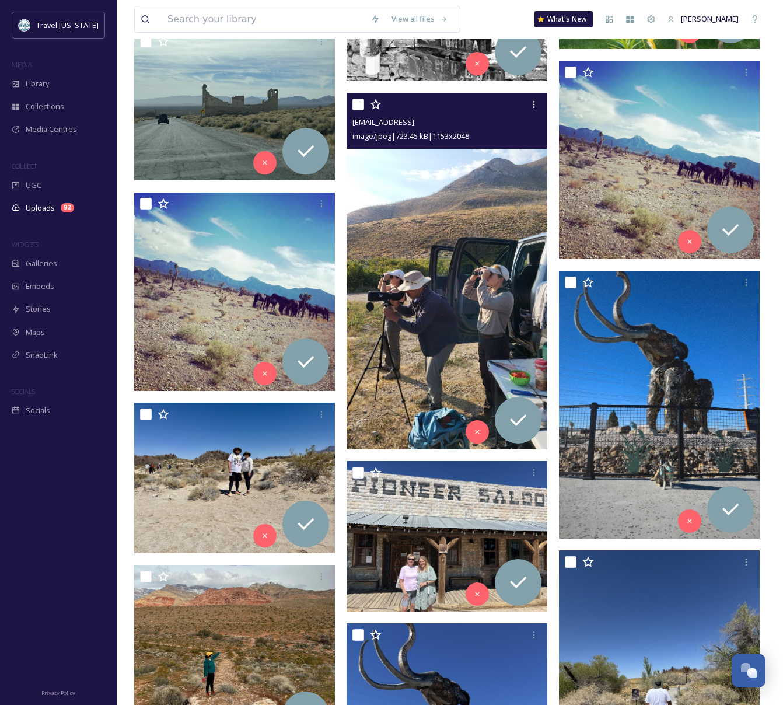
click at [477, 266] on img at bounding box center [447, 271] width 201 height 357
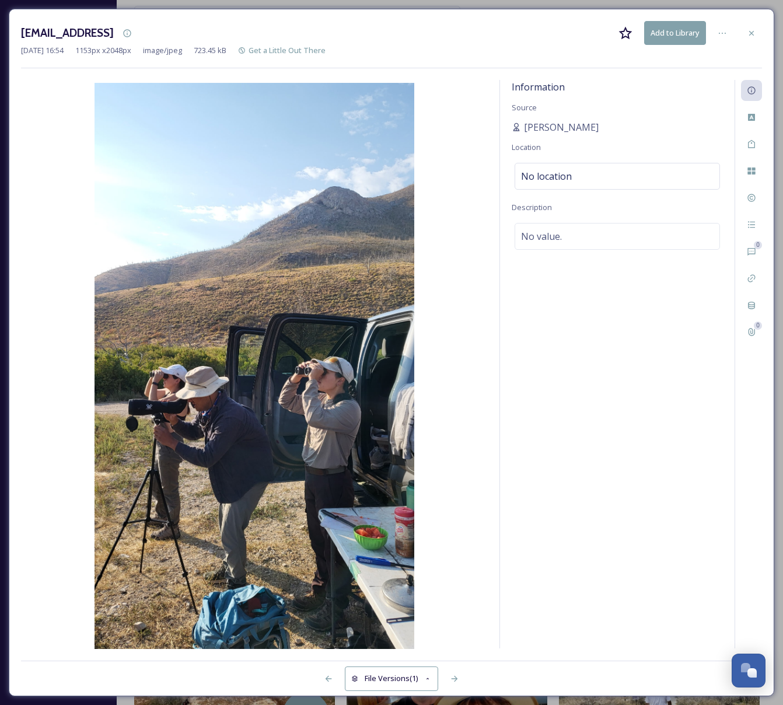
drag, startPoint x: 746, startPoint y: 32, endPoint x: 702, endPoint y: 152, distance: 128.7
click at [747, 32] on div at bounding box center [751, 33] width 21 height 21
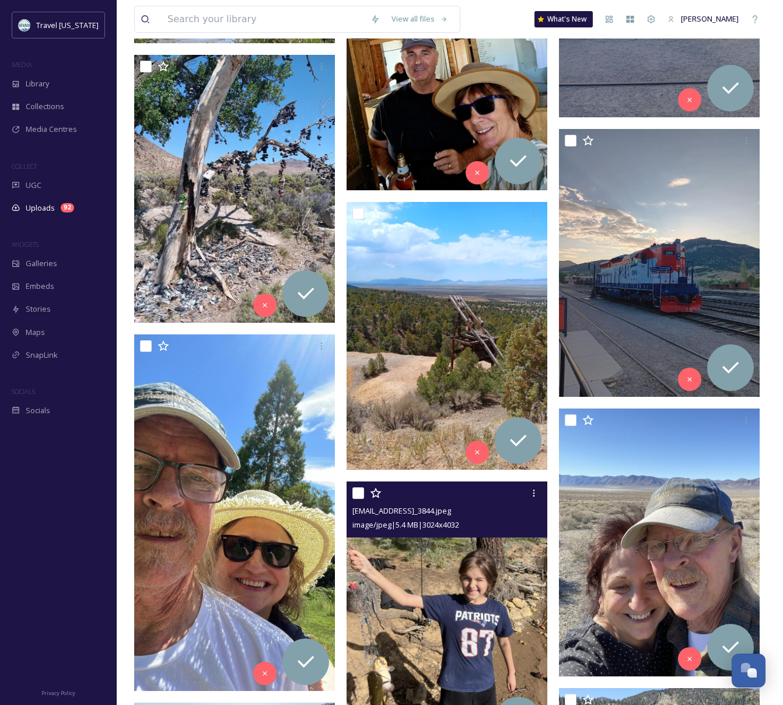
scroll to position [4262, 0]
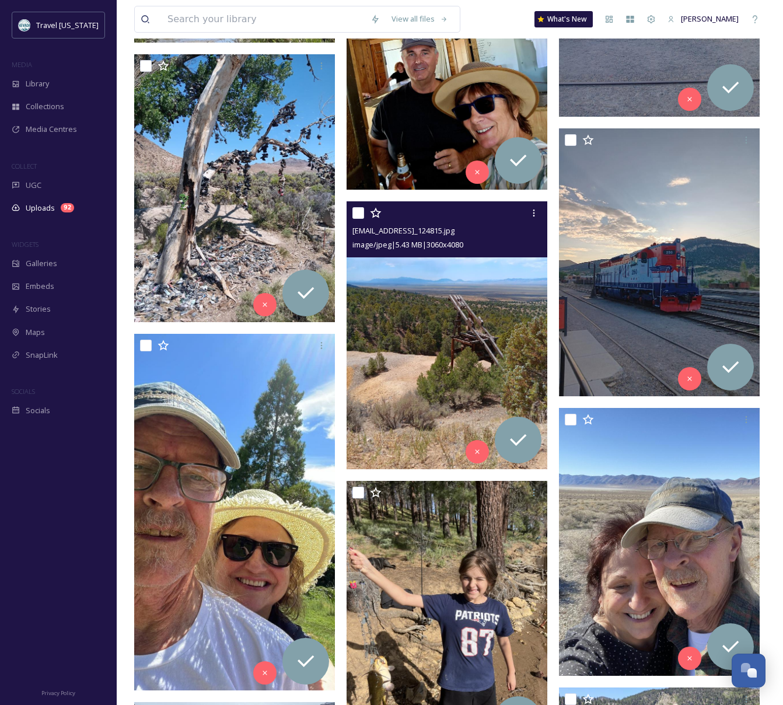
click at [470, 320] on img at bounding box center [447, 335] width 201 height 268
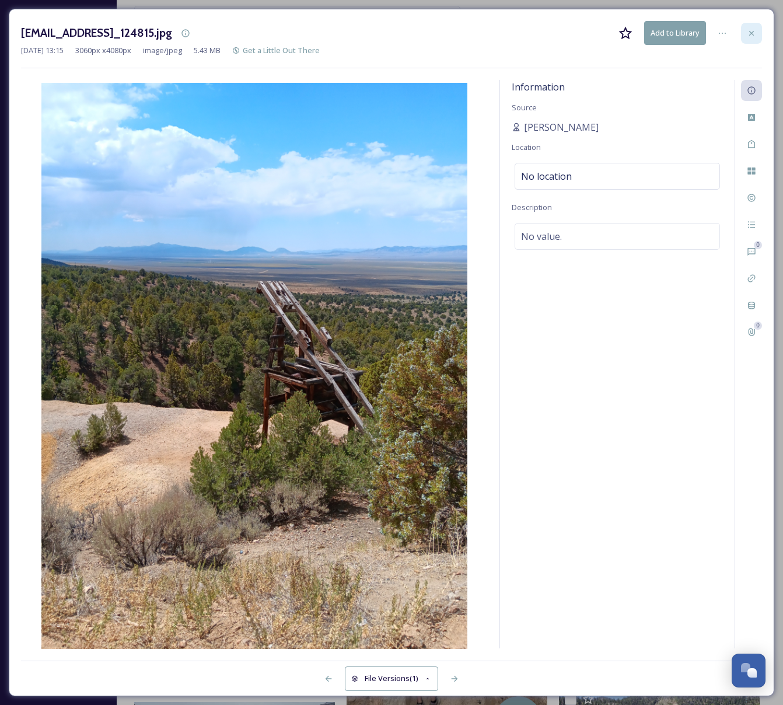
click at [750, 33] on icon at bounding box center [751, 33] width 9 height 9
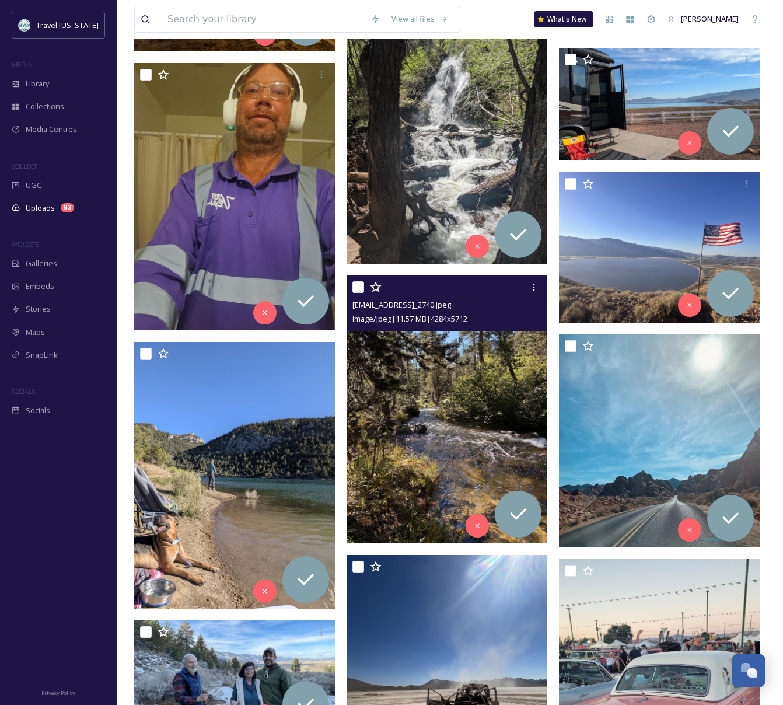
scroll to position [5310, 0]
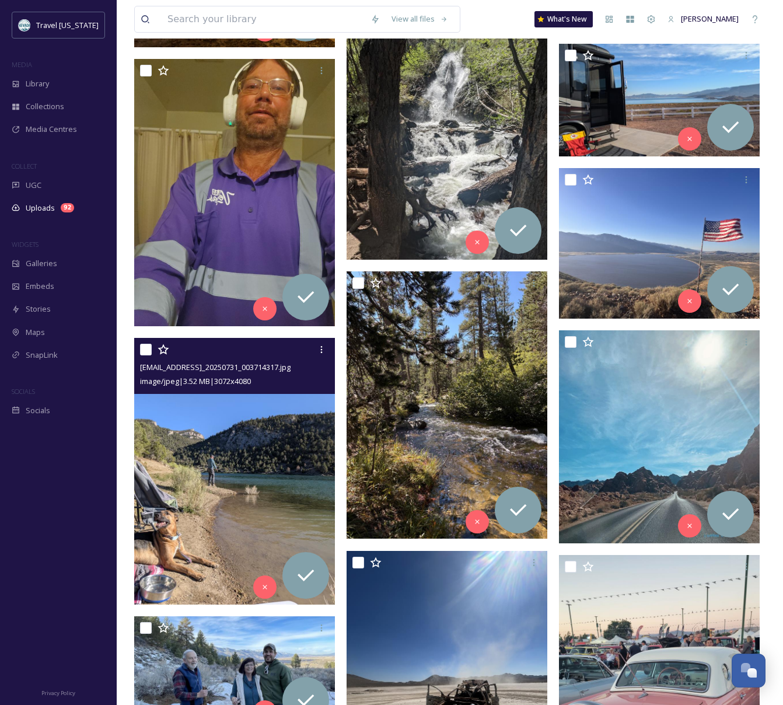
click at [184, 432] on img at bounding box center [234, 471] width 201 height 267
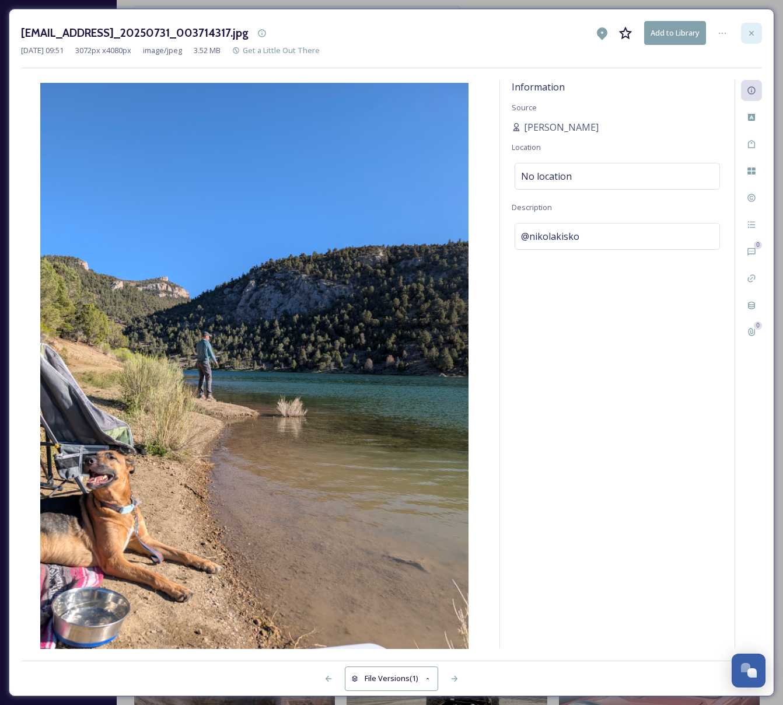
click at [750, 33] on icon at bounding box center [751, 33] width 9 height 9
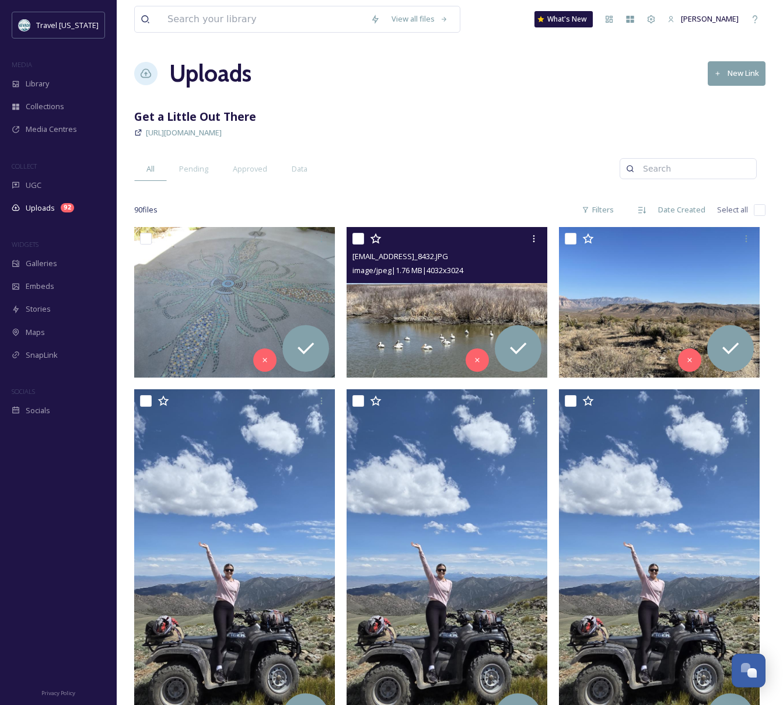
click at [421, 322] on img at bounding box center [447, 302] width 201 height 151
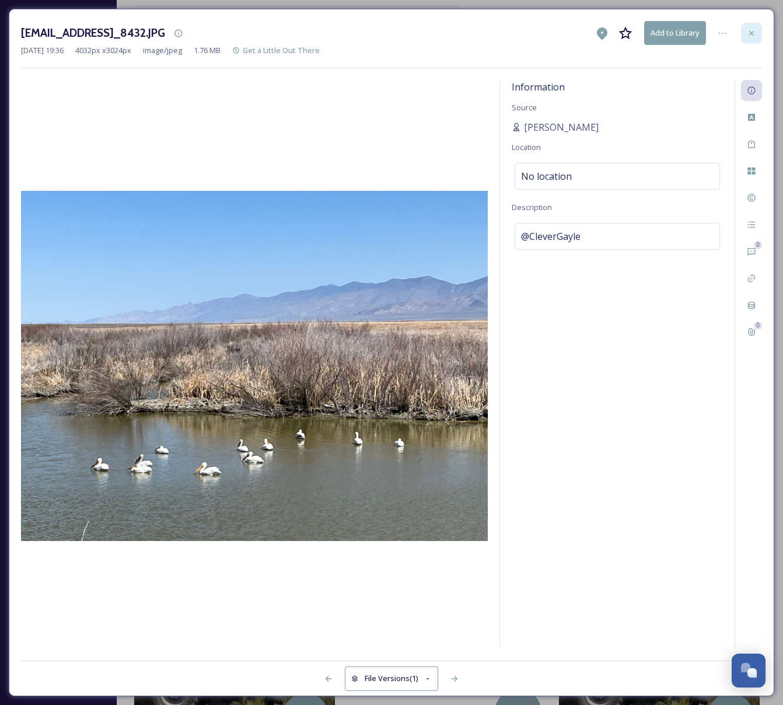
click at [759, 32] on div at bounding box center [751, 33] width 21 height 21
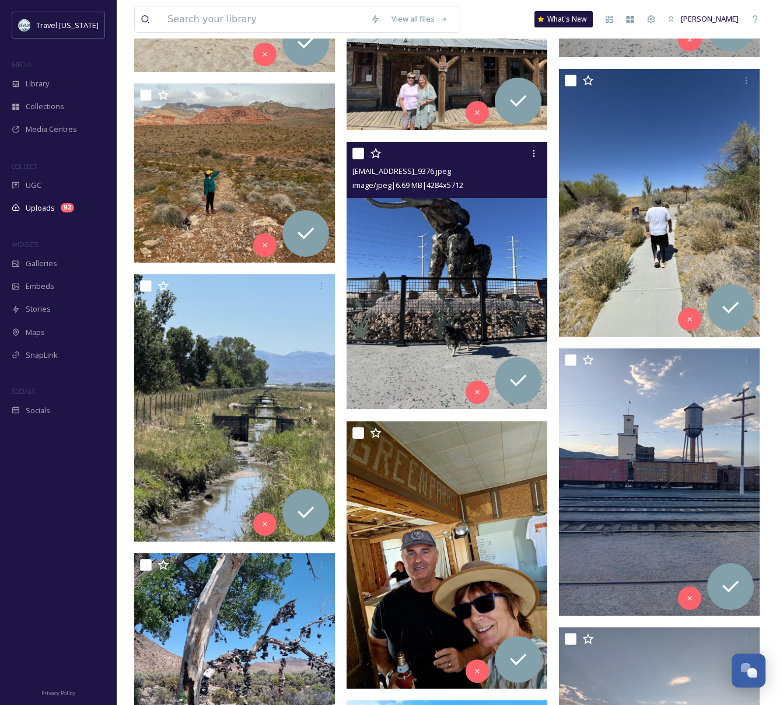
scroll to position [3766, 0]
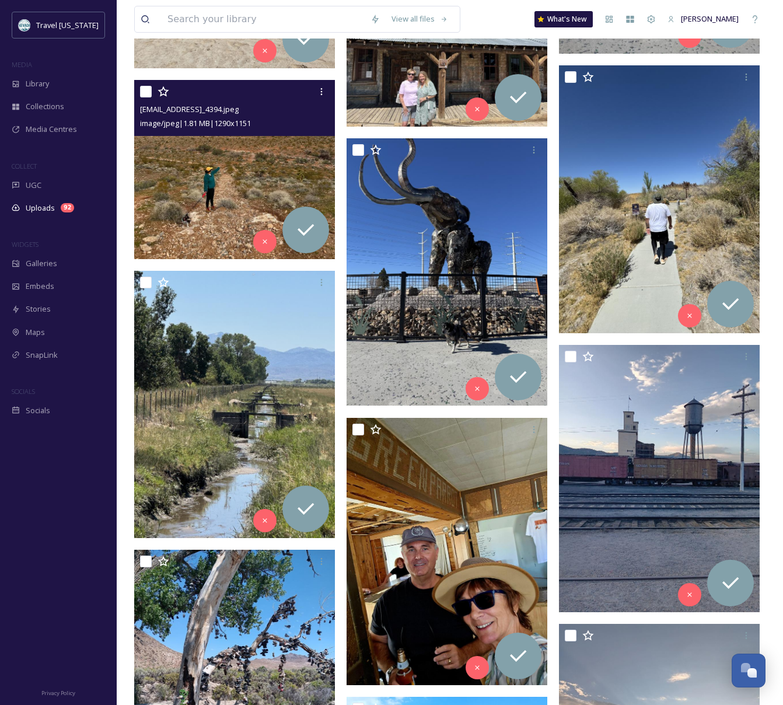
click at [209, 167] on img at bounding box center [234, 169] width 201 height 179
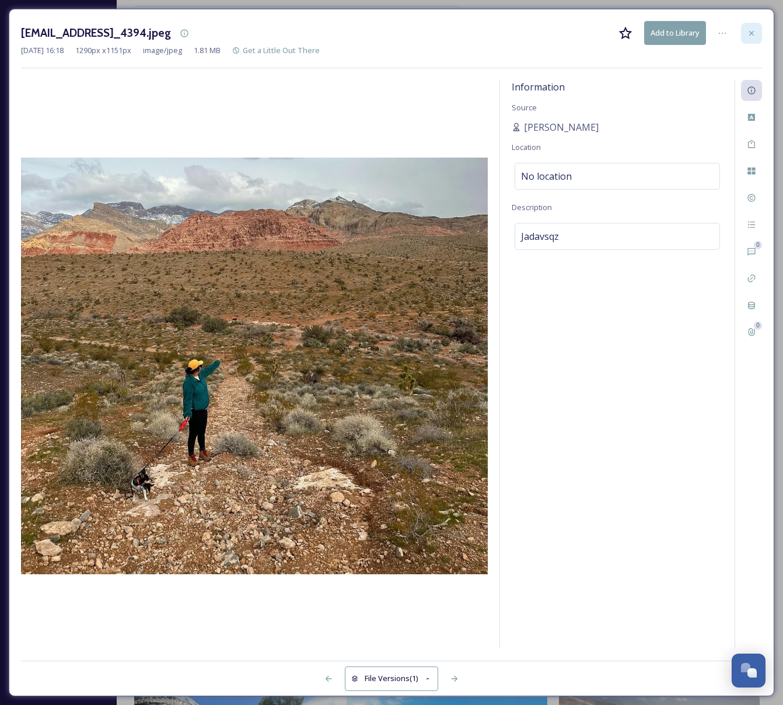
click at [744, 29] on div at bounding box center [751, 33] width 21 height 21
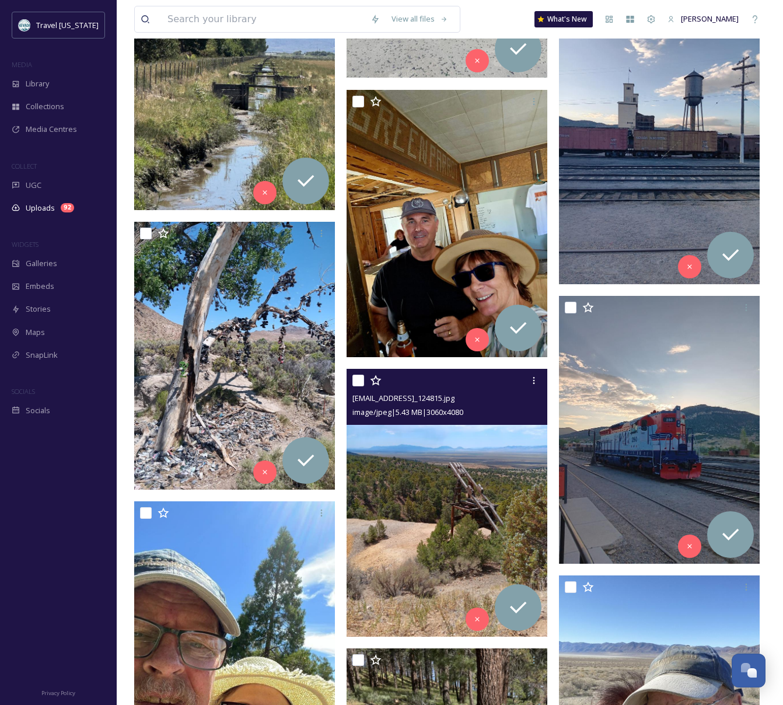
scroll to position [4007, 0]
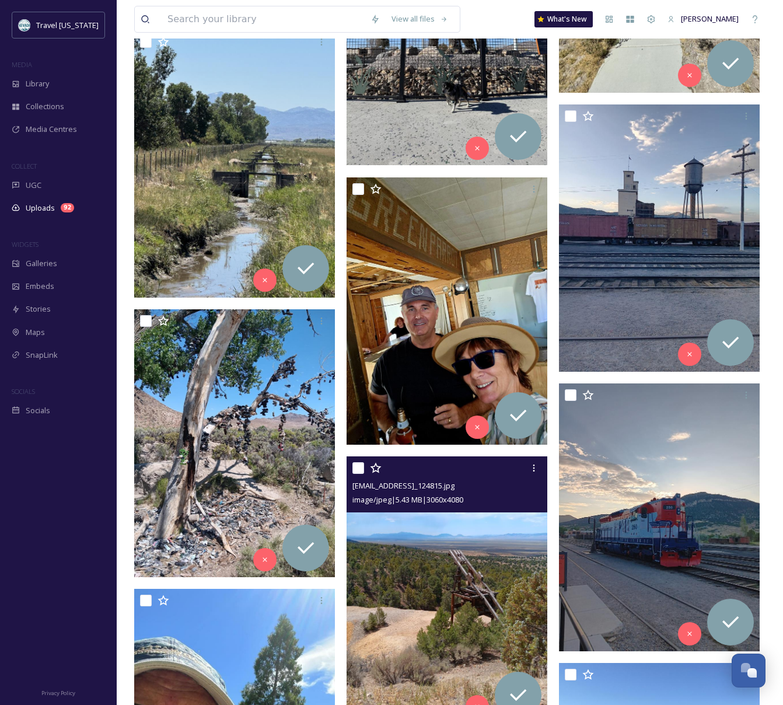
click at [463, 545] on img at bounding box center [447, 590] width 201 height 268
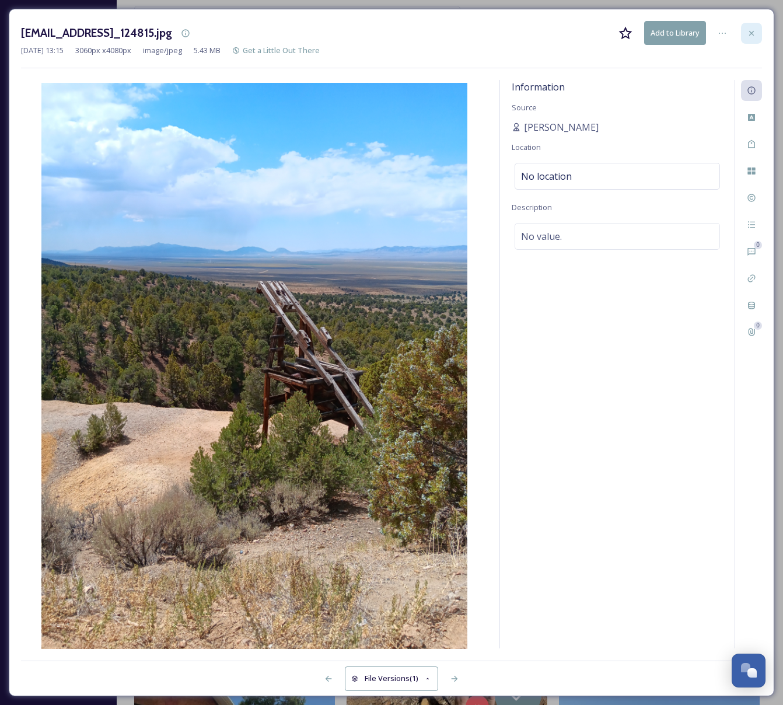
click at [754, 30] on icon at bounding box center [751, 33] width 9 height 9
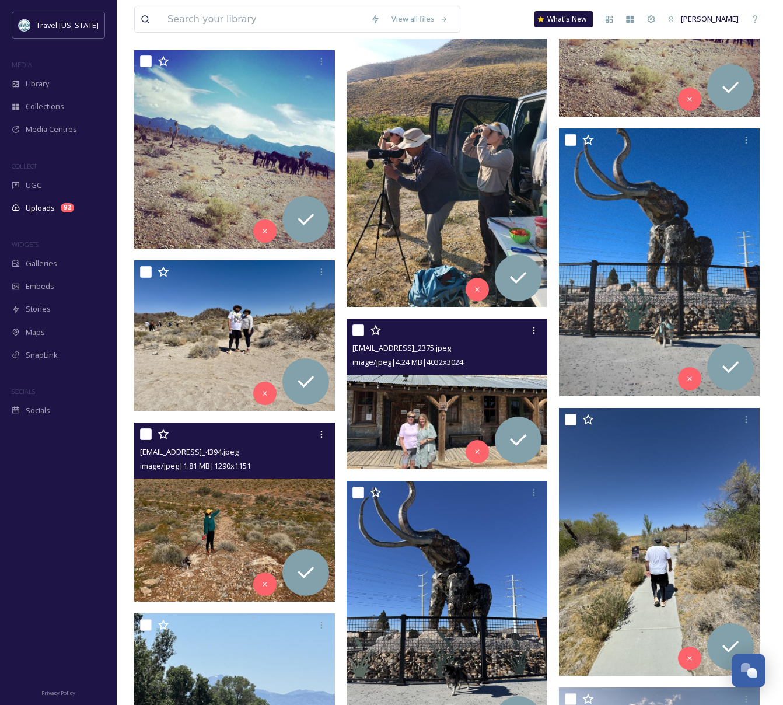
scroll to position [3418, 0]
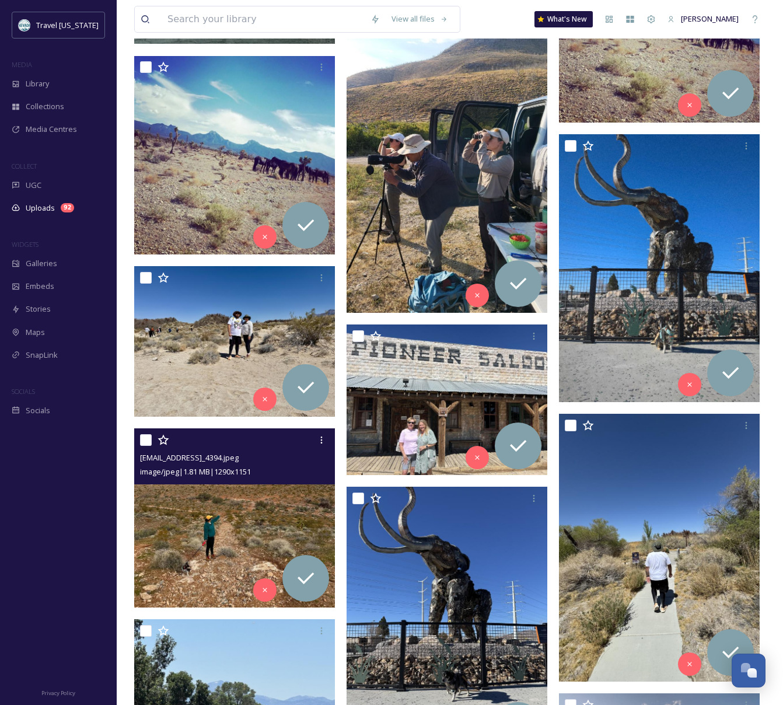
click at [477, 187] on img at bounding box center [447, 134] width 201 height 357
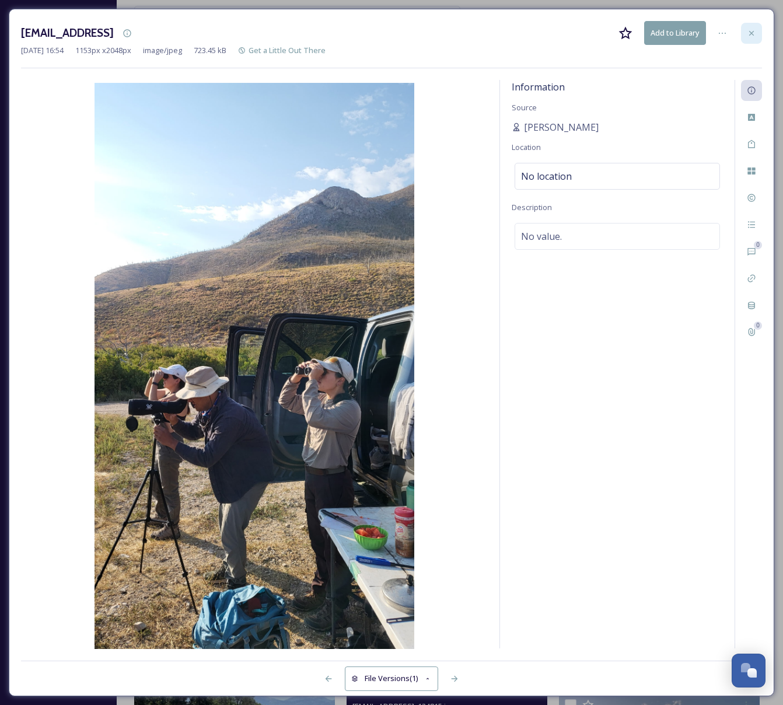
click at [752, 32] on icon at bounding box center [751, 33] width 9 height 9
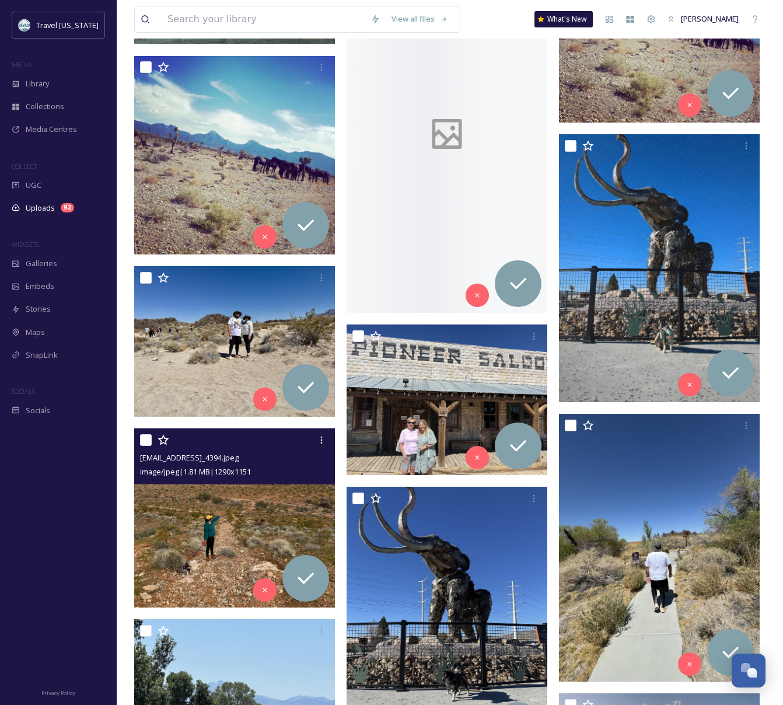
click at [752, 32] on div "View all files What's New Ali Anderson" at bounding box center [450, 19] width 632 height 39
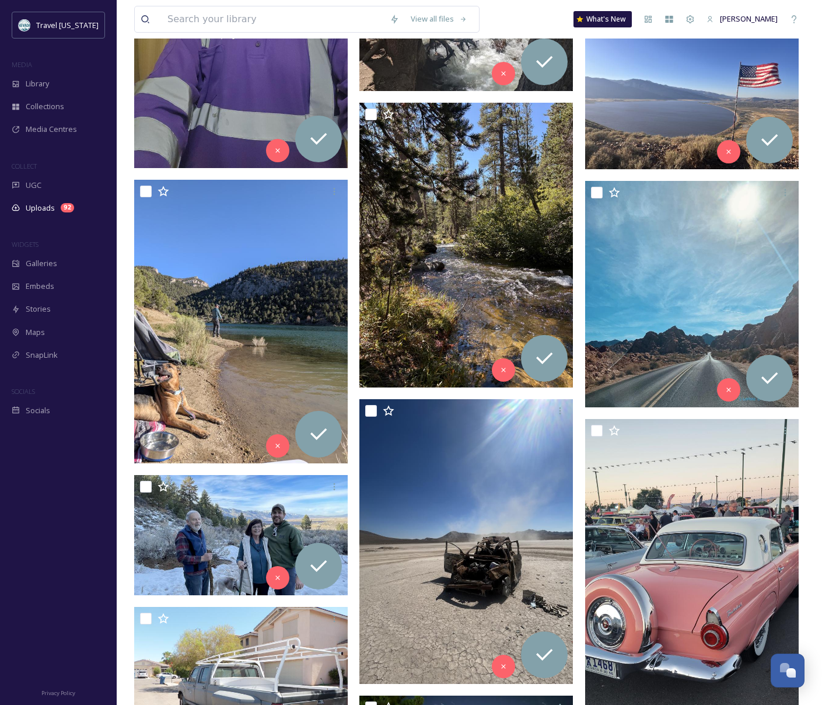
scroll to position [5802, 0]
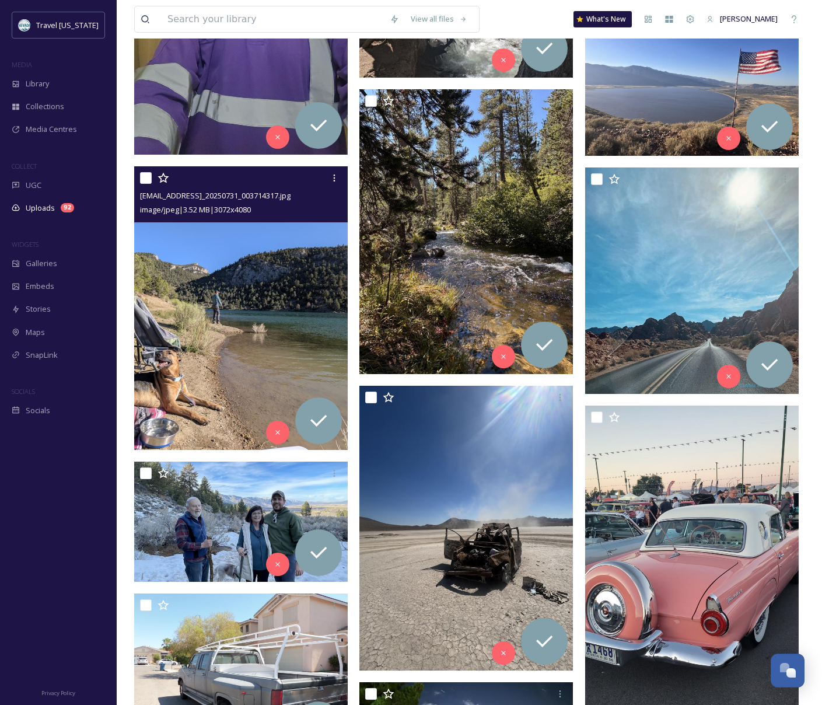
click at [236, 328] on img at bounding box center [241, 308] width 214 height 284
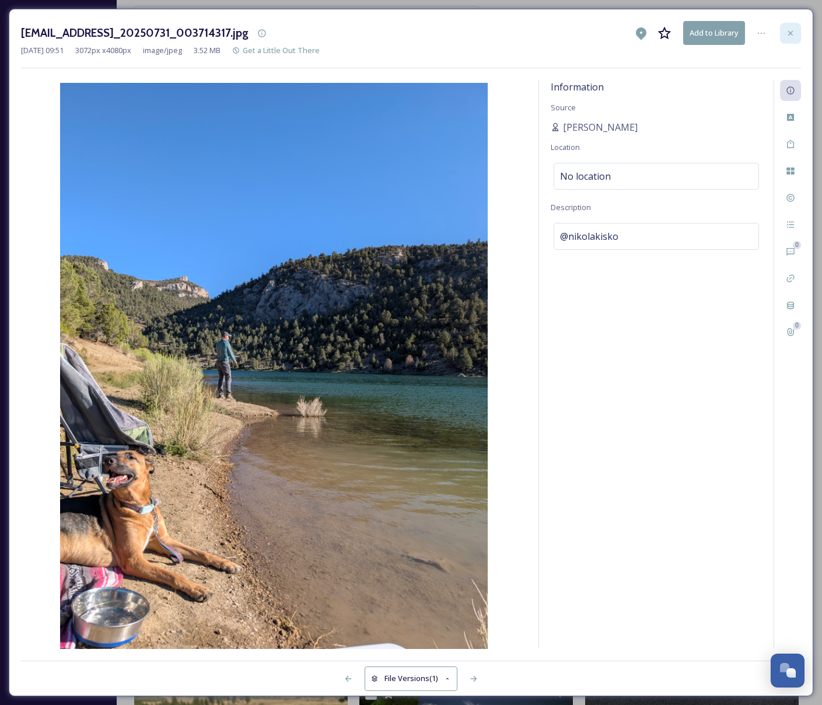
click at [783, 33] on icon at bounding box center [790, 33] width 9 height 9
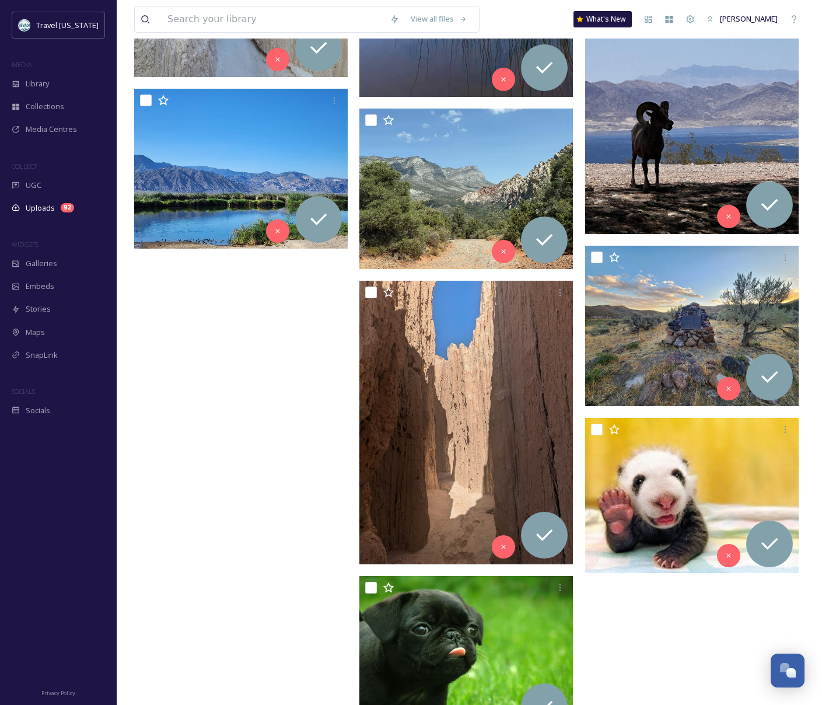
scroll to position [7419, 0]
